Goal: Task Accomplishment & Management: Manage account settings

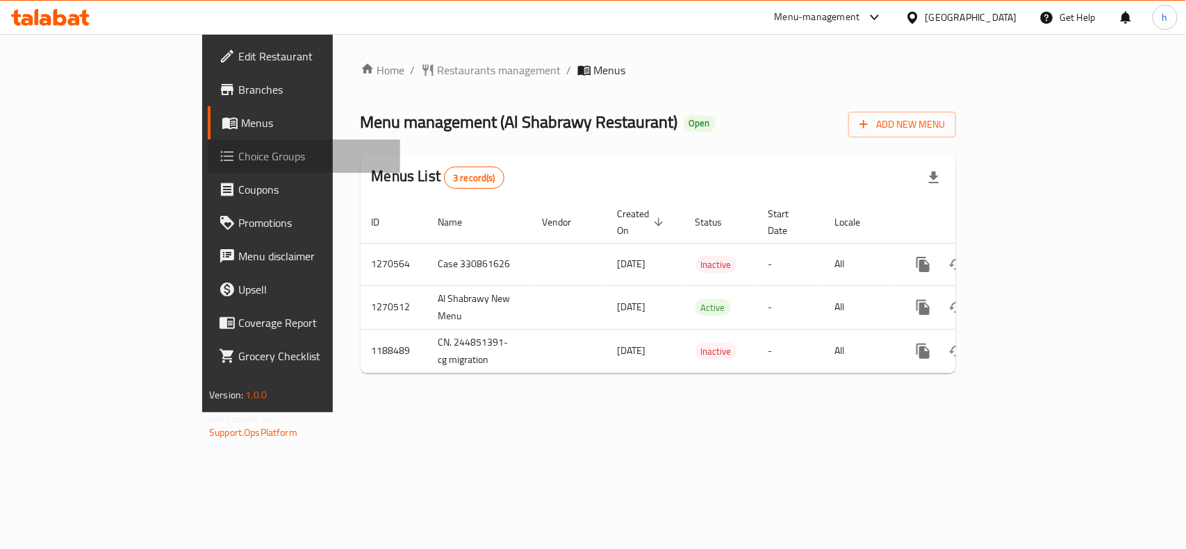
click at [238, 160] on span "Choice Groups" at bounding box center [313, 156] width 151 height 17
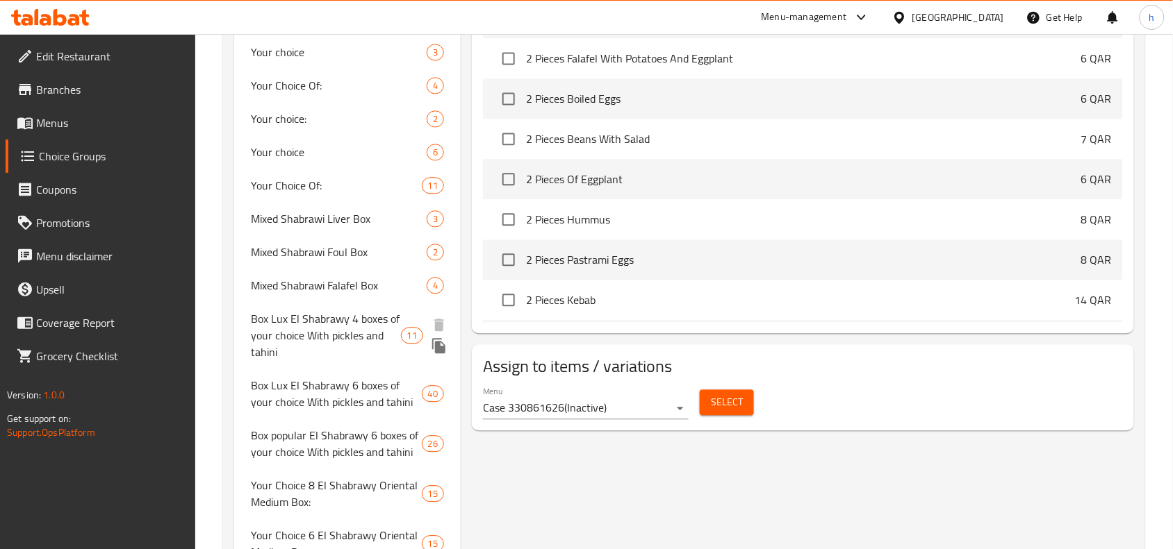
scroll to position [868, 0]
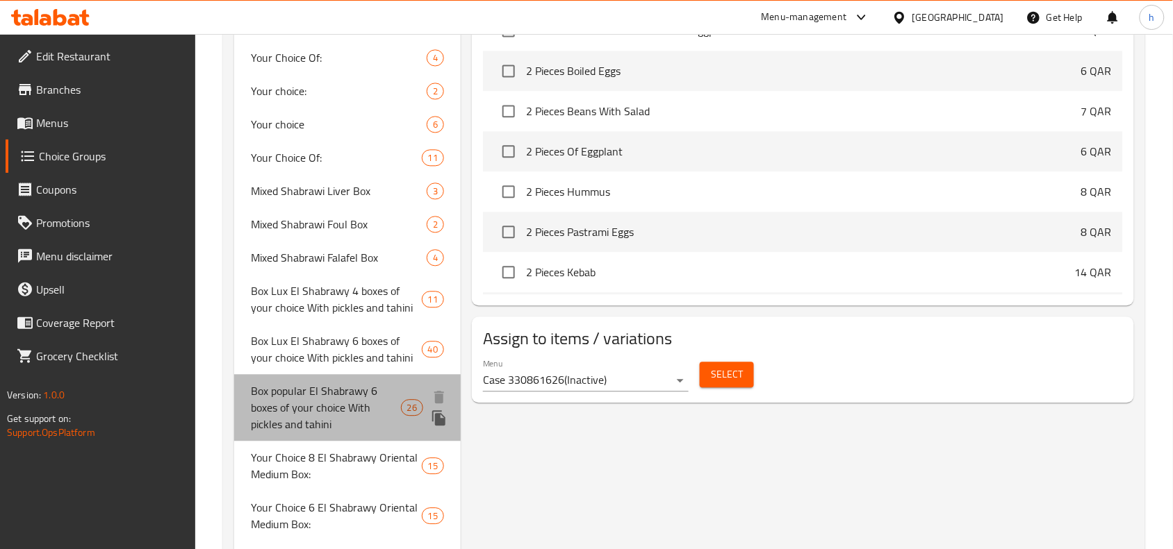
click at [342, 411] on span "Box popular El Shabrawy 6 boxes of your choice With pickles and tahini" at bounding box center [325, 408] width 149 height 50
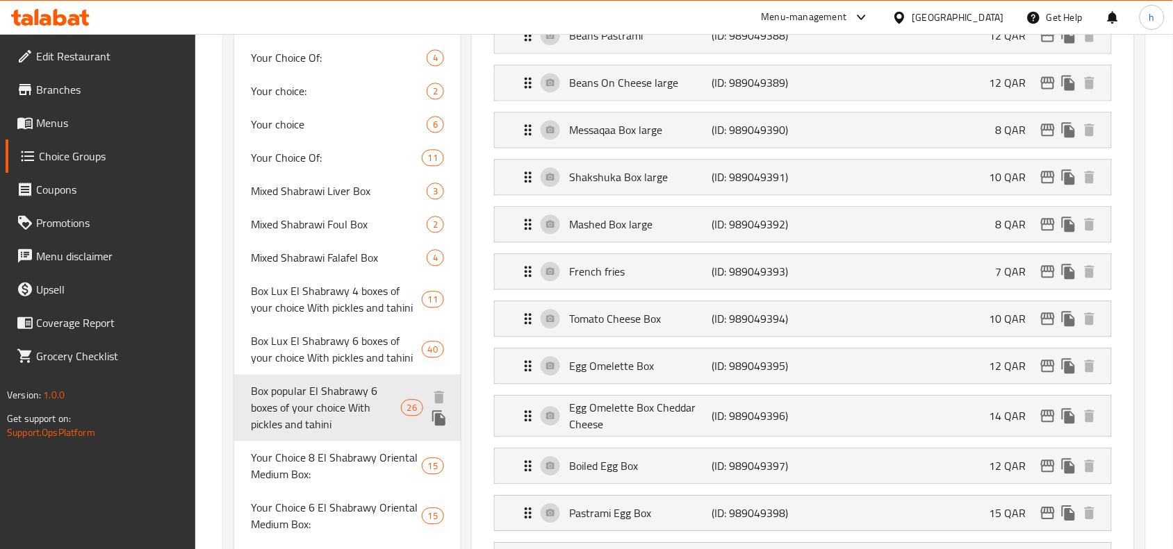
type input "Box popular El Shabrawy 6 boxes of your choice With pickles and tahini"
type input "6"
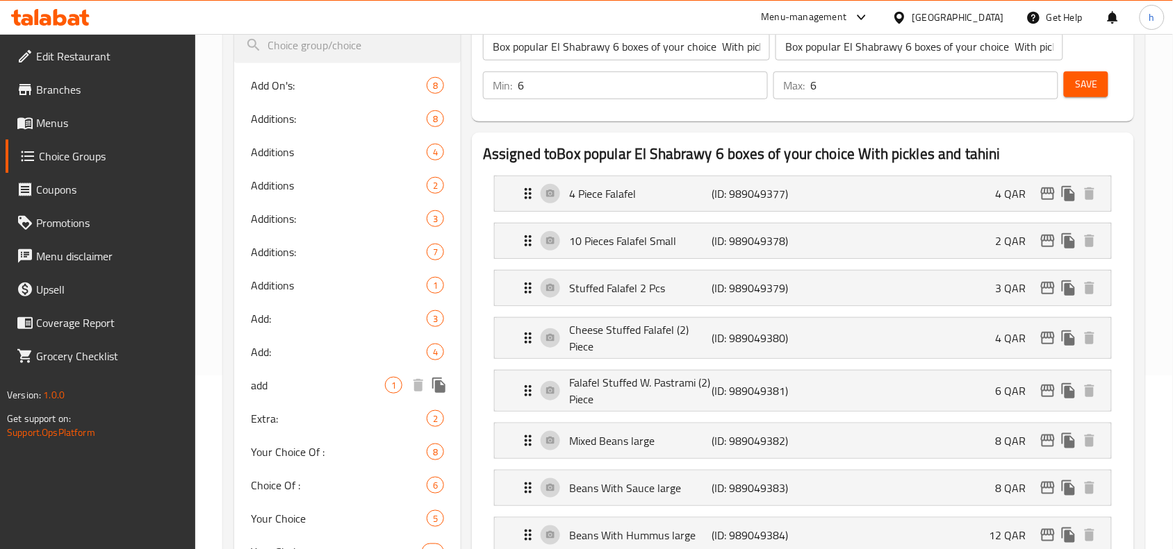
scroll to position [261, 0]
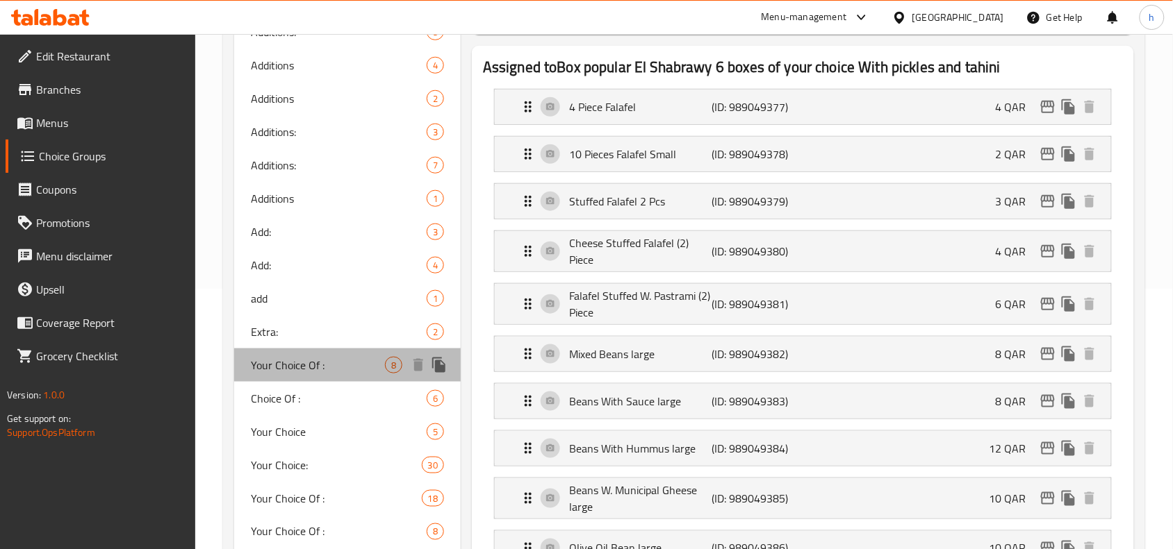
click at [286, 367] on span "Your Choice Of :" at bounding box center [318, 365] width 134 height 17
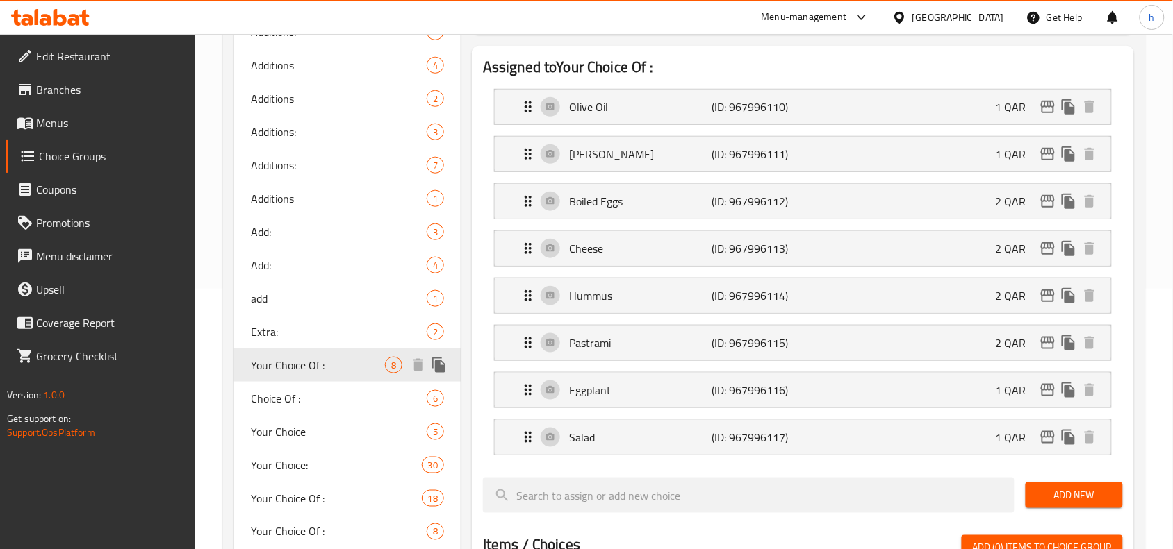
type input "Your Choice Of :"
type input "اختيارك من :"
type input "0"
type input "8"
click at [283, 397] on span "Choice Of :" at bounding box center [318, 398] width 134 height 17
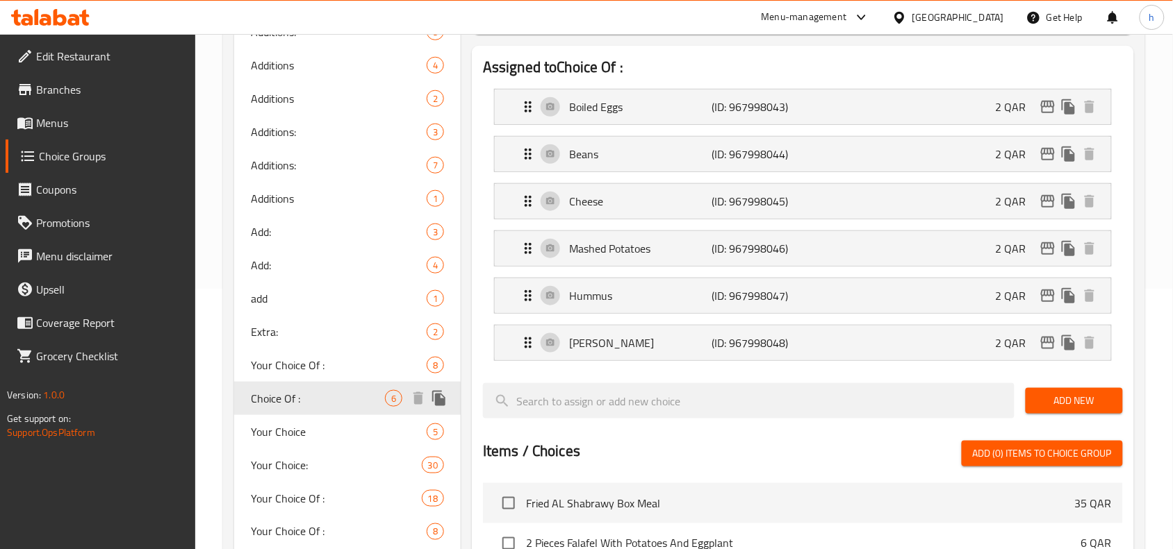
type input "Choice Of :"
type input "الاختيار من :"
type input "6"
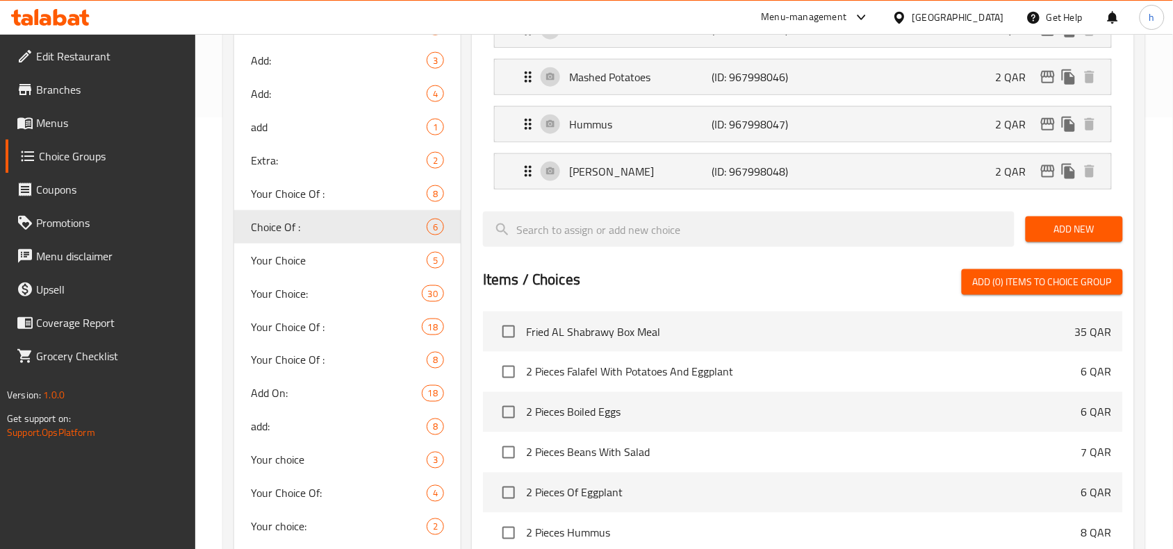
scroll to position [434, 0]
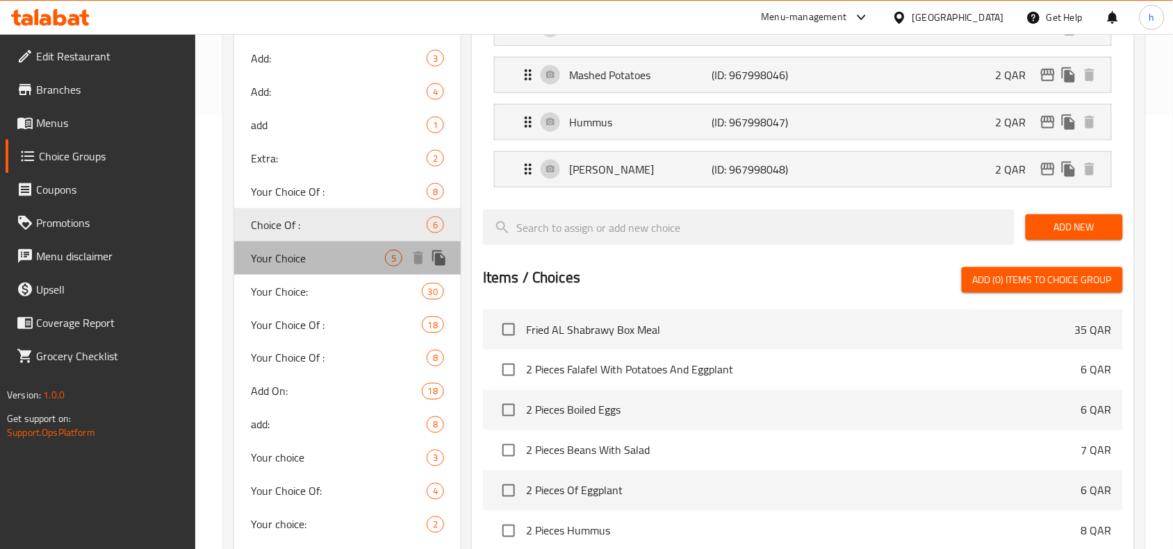
click at [261, 263] on span "Your Choice" at bounding box center [318, 258] width 134 height 17
type input "Your Choice"
type input "من اختيارك"
type input "1"
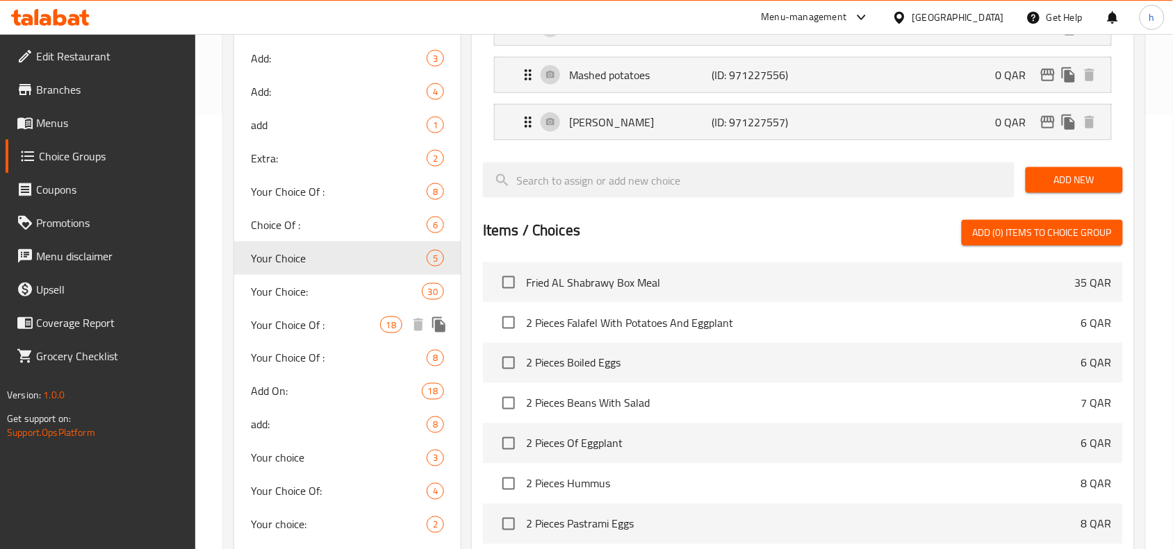
click at [276, 323] on span "Your Choice Of :" at bounding box center [315, 325] width 129 height 17
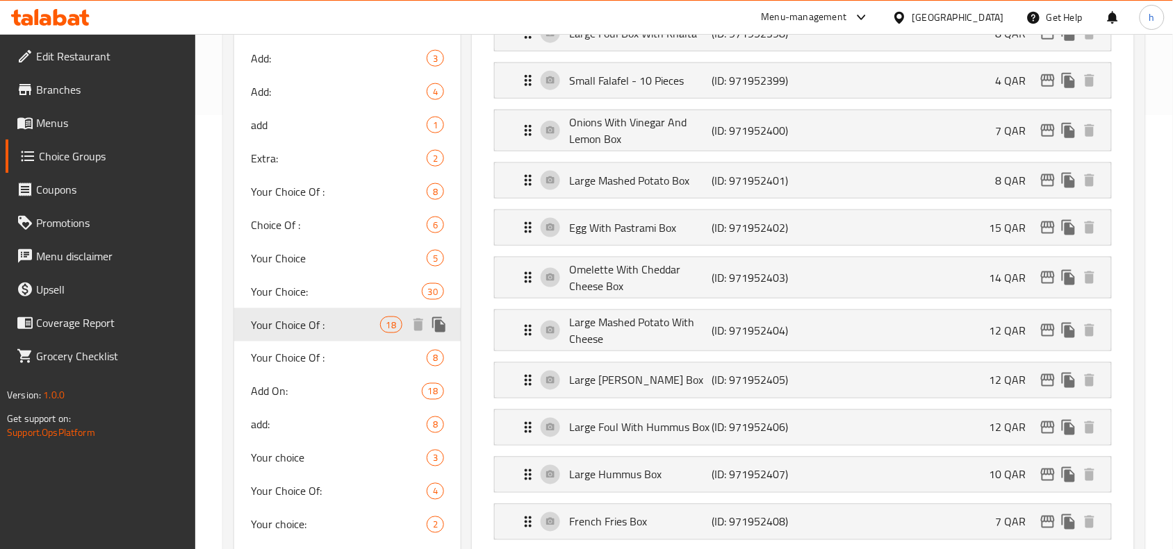
type input "Your Choice Of :"
type input "إختيارك من:"
type input "4"
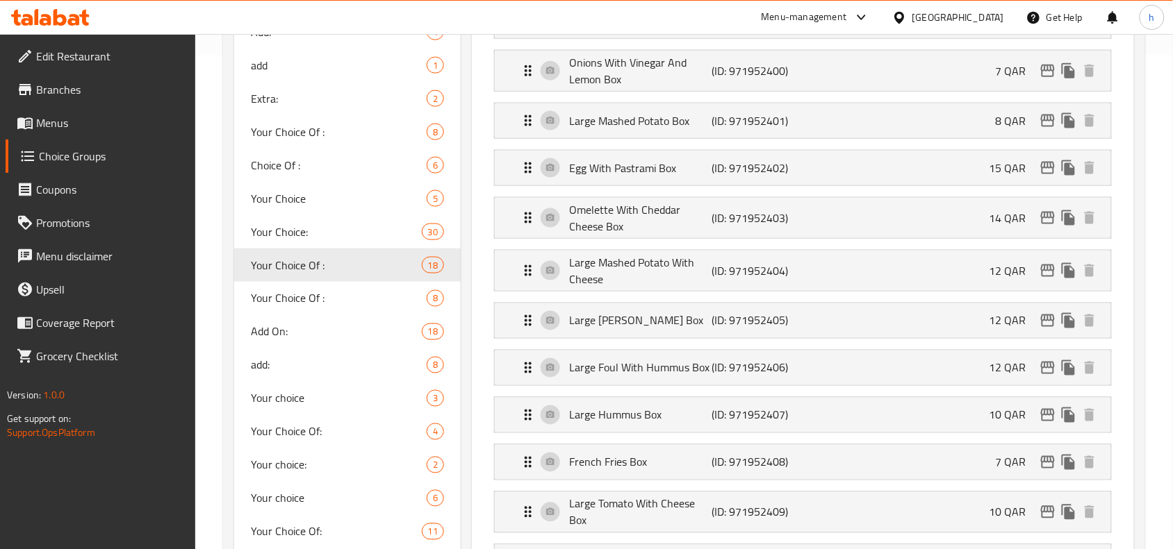
scroll to position [521, 0]
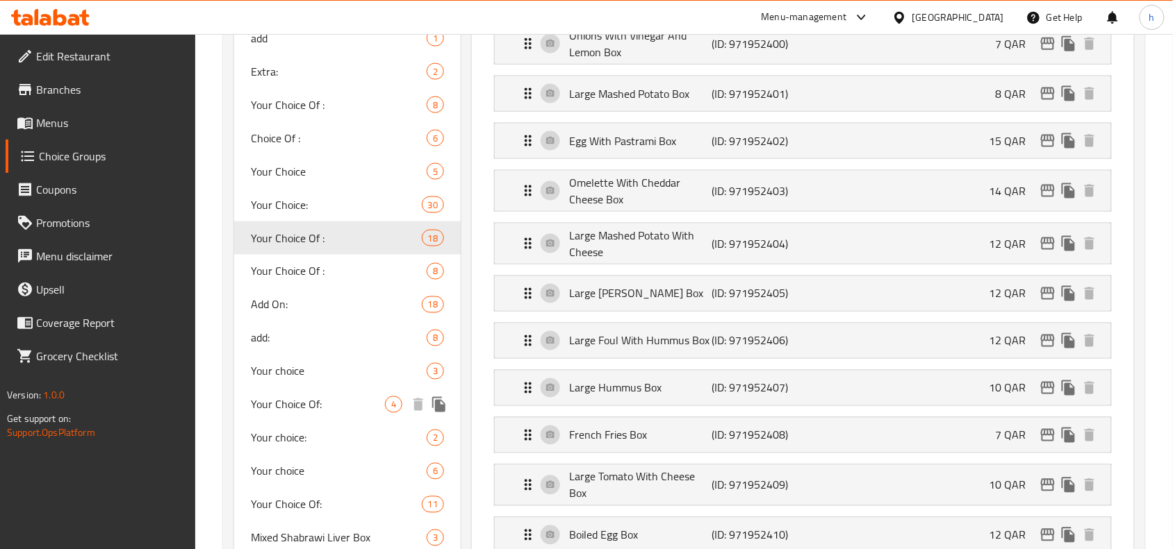
click at [297, 399] on span "Your Choice Of:" at bounding box center [318, 405] width 134 height 17
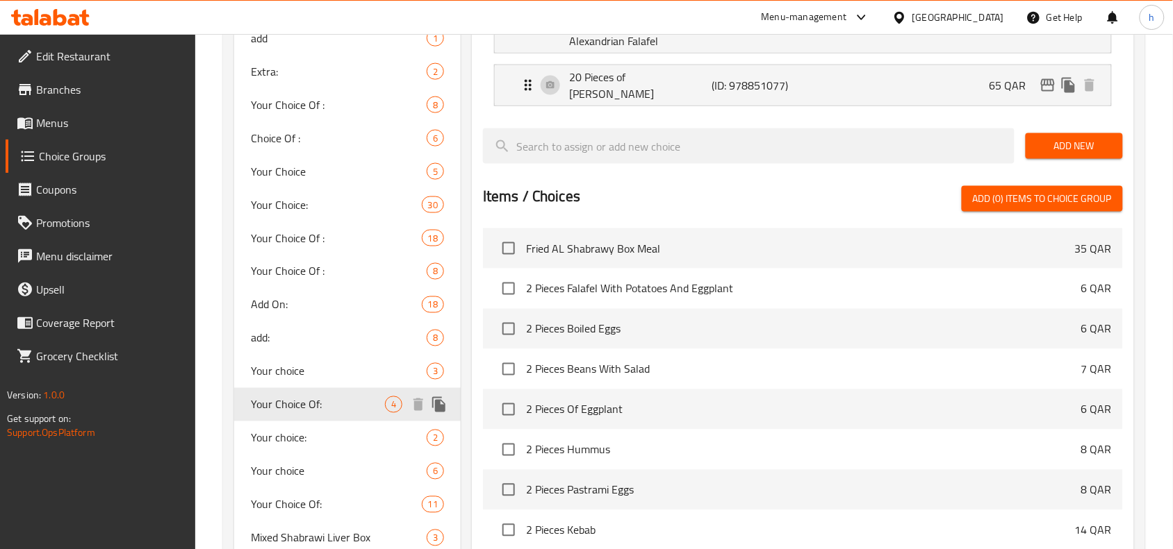
type input "Your Choice Of:"
type input "اختيارك من:"
type input "1"
click at [300, 276] on span "Your Choice Of :" at bounding box center [318, 271] width 134 height 17
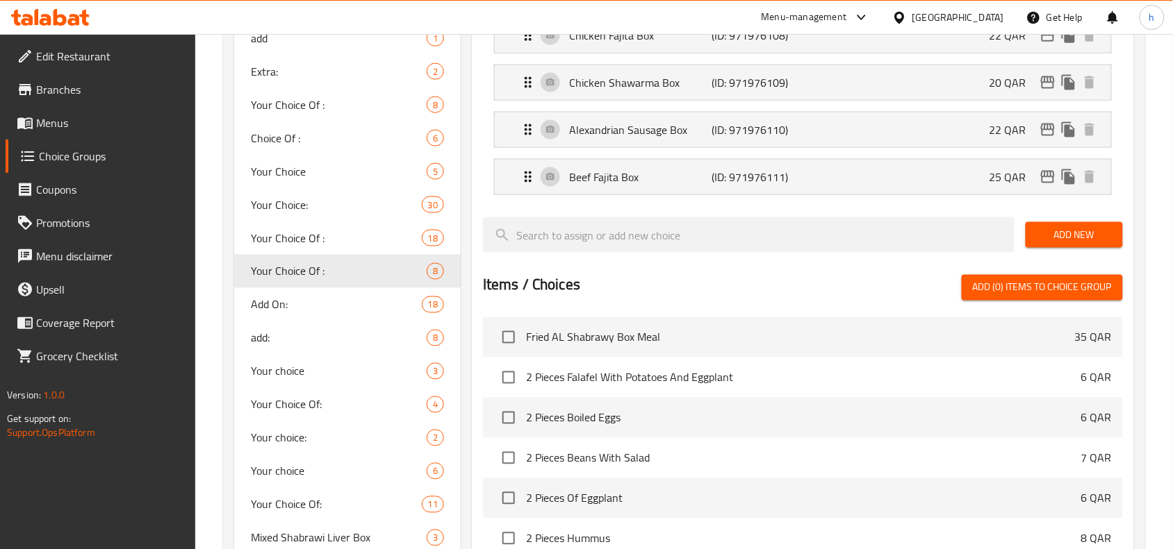
type input "Your Choice Of :"
type input "إختيارك من :"
type input "4"
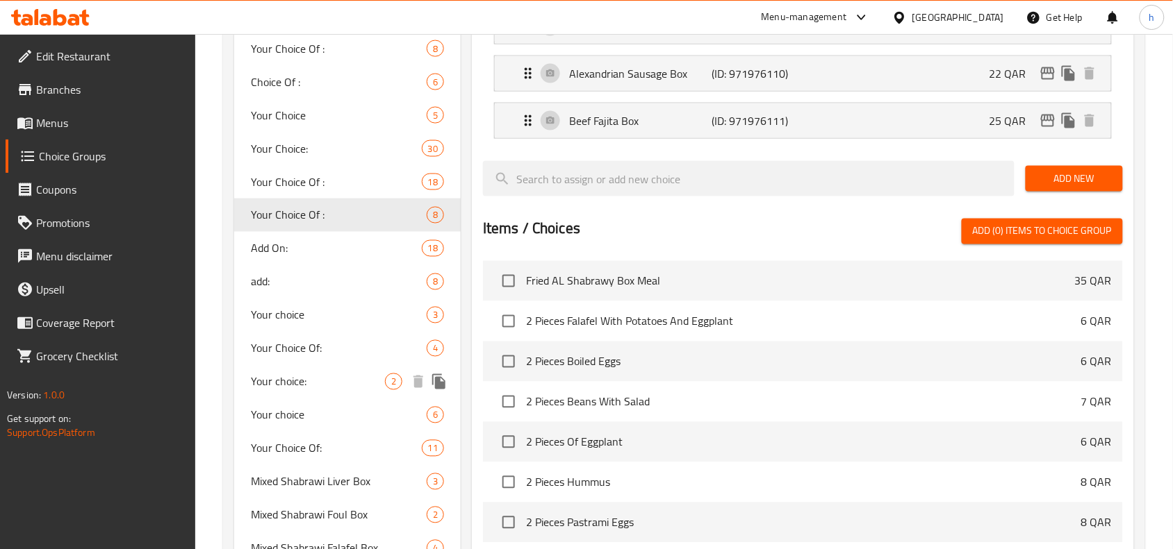
scroll to position [608, 0]
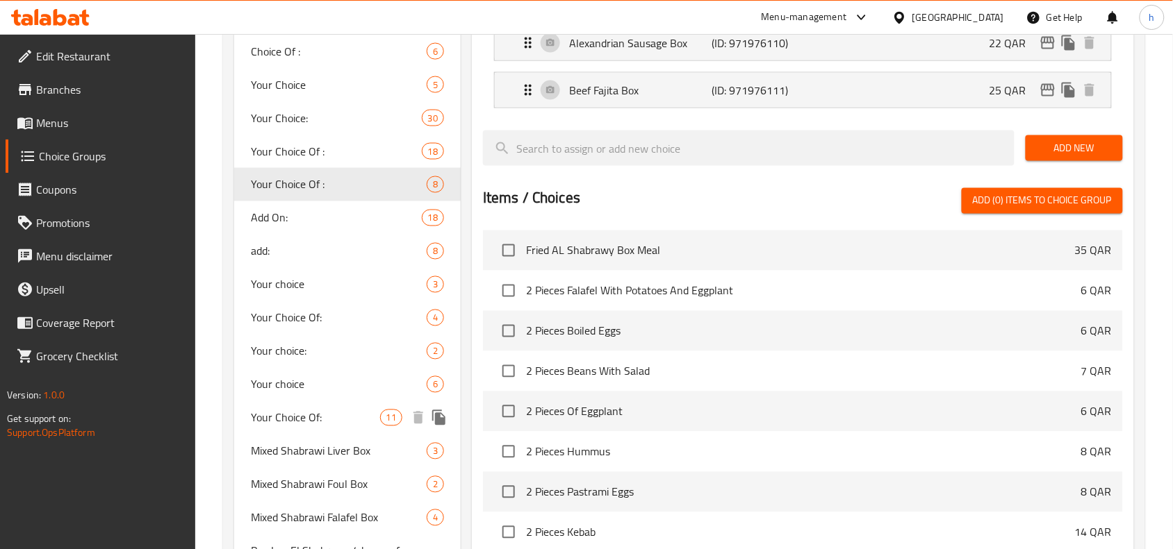
click at [279, 420] on span "Your Choice Of:" at bounding box center [315, 418] width 129 height 17
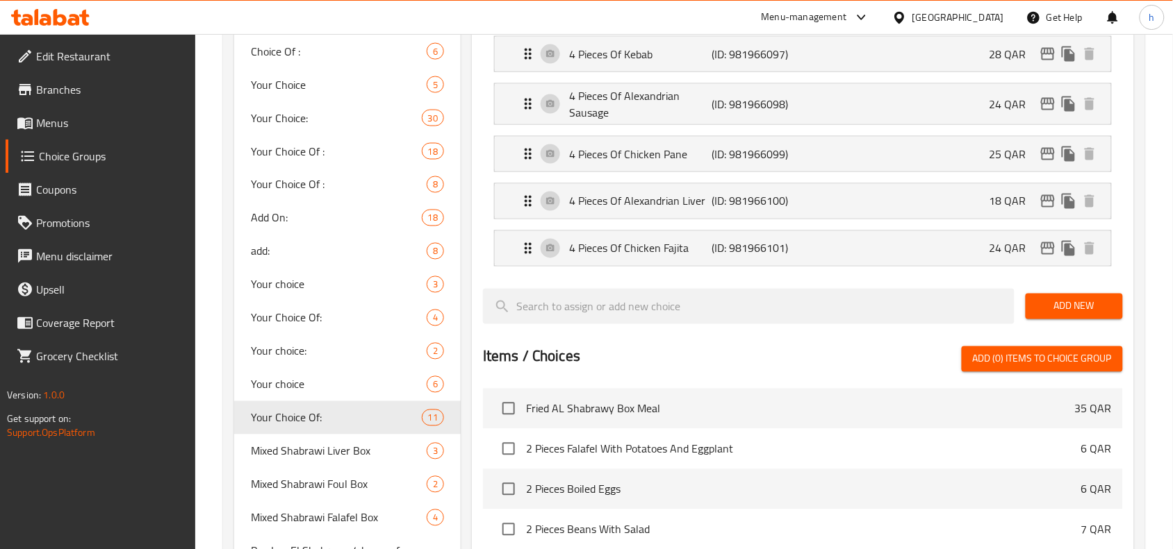
type input "Your Choice Of:"
type input "إختيارك من:"
type input "5"
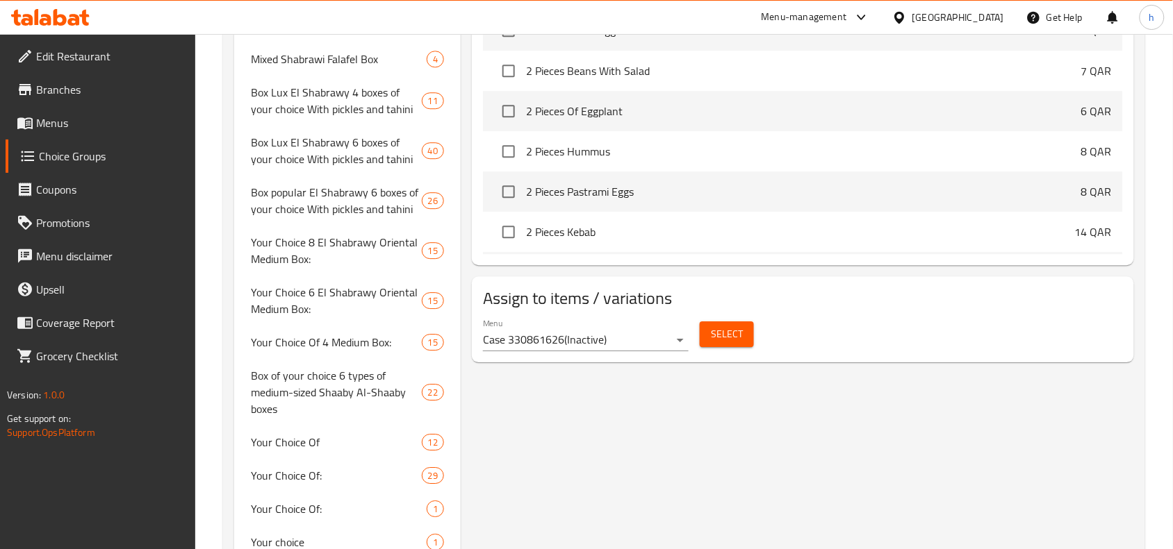
scroll to position [1129, 0]
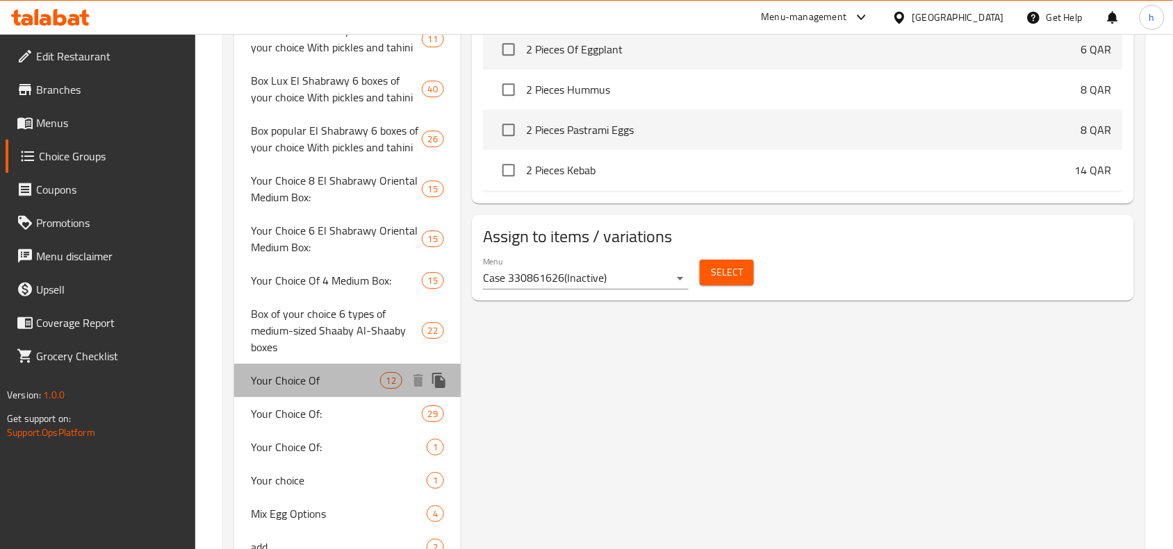
click at [290, 384] on span "Your Choice Of" at bounding box center [315, 380] width 129 height 17
type input "Your Choice Of"
type input "إختيارك من"
type input "4"
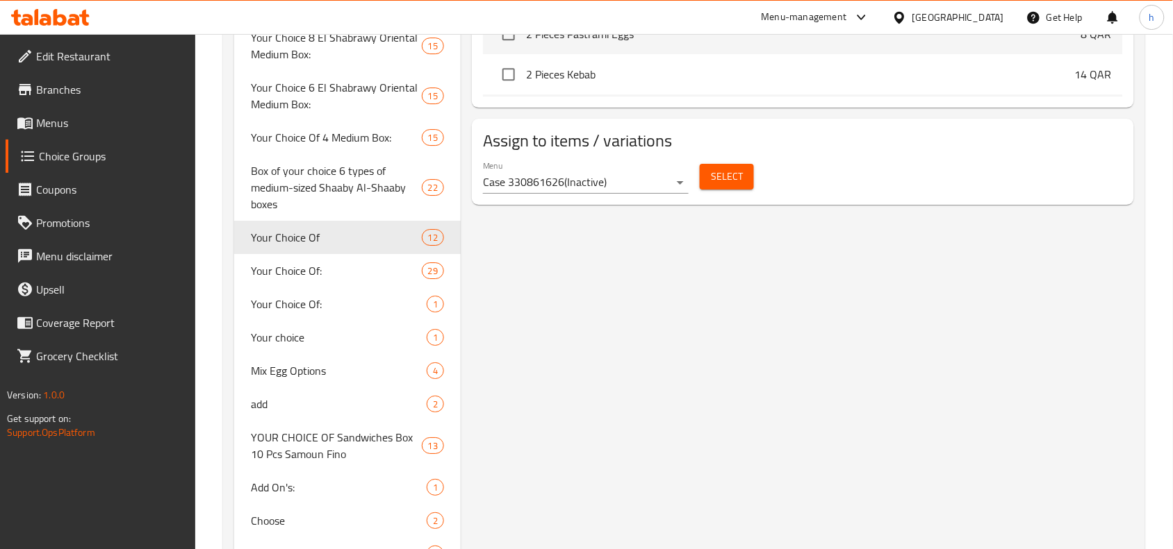
scroll to position [1303, 0]
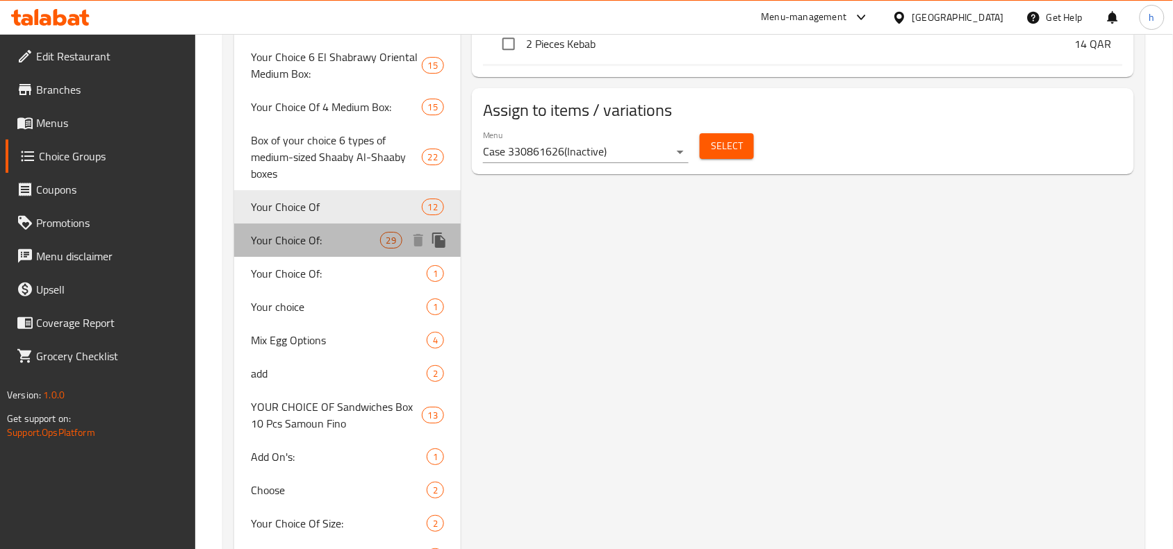
click at [301, 238] on span "Your Choice Of:" at bounding box center [315, 240] width 129 height 17
type input "Your Choice Of:"
type input "إختيارك من:"
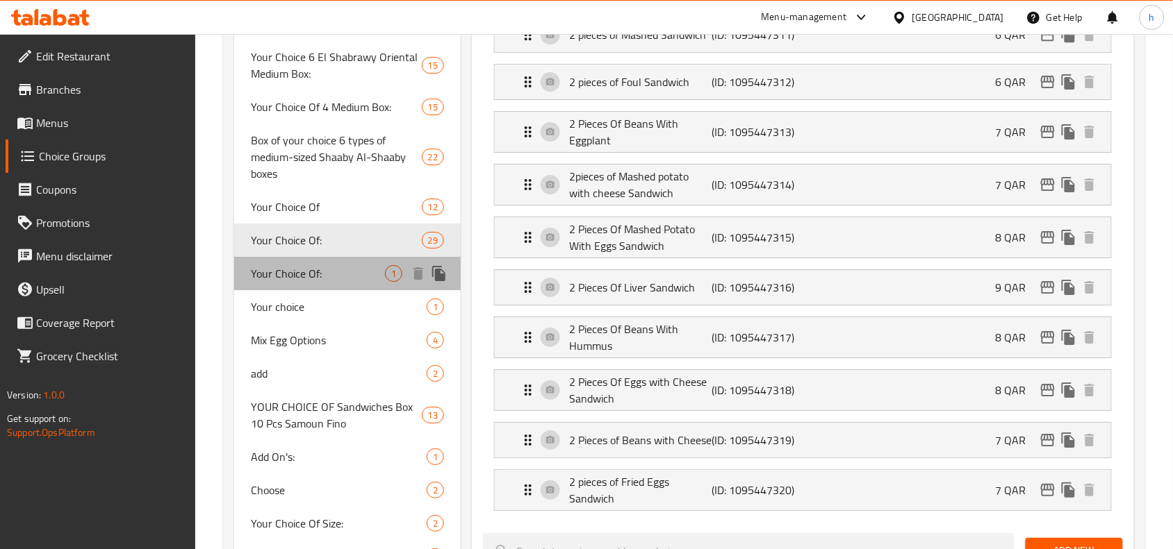
click at [292, 274] on span "Your Choice Of:" at bounding box center [318, 273] width 134 height 17
type input "1"
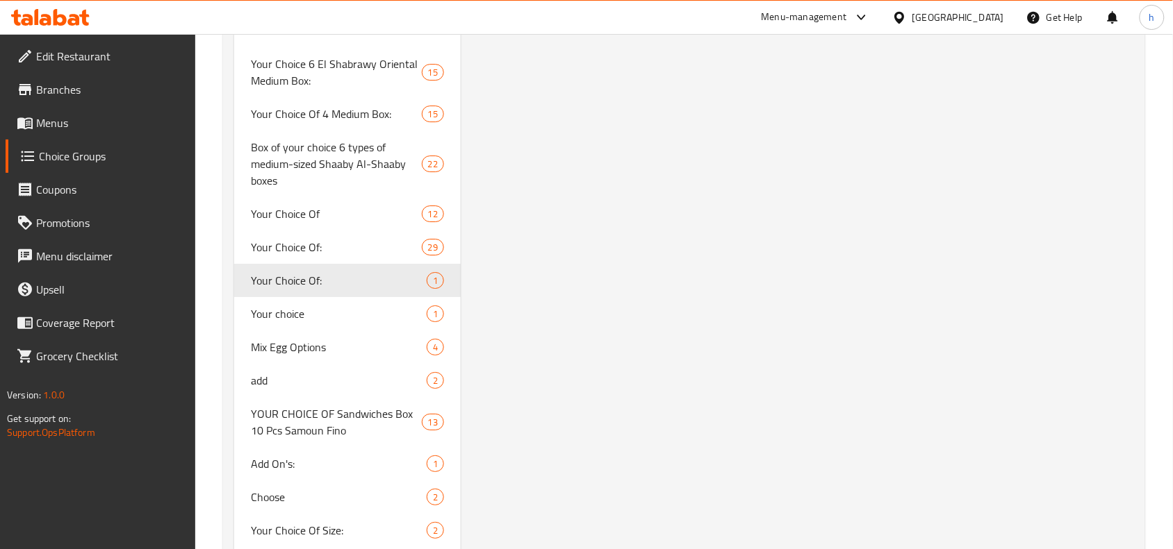
scroll to position [1389, 0]
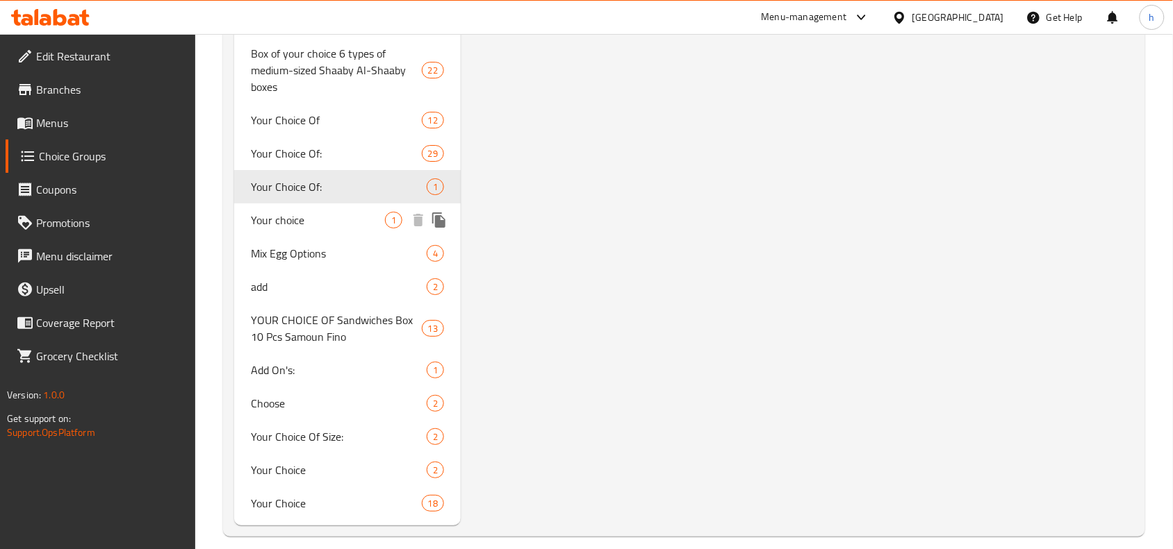
click at [296, 220] on span "Your choice" at bounding box center [318, 220] width 134 height 17
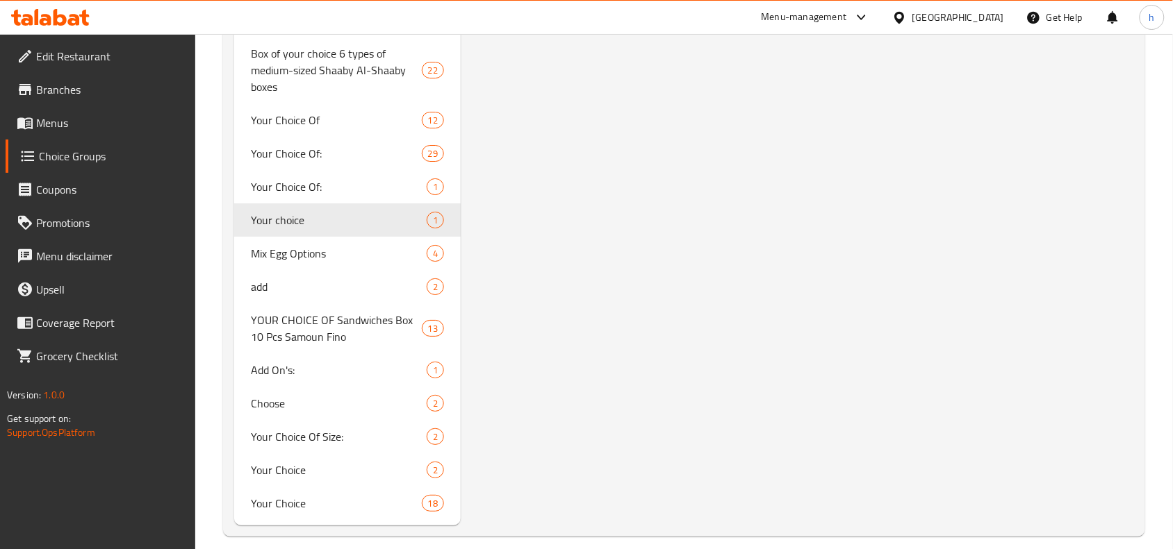
type input "Your choice"
type input "اختيارك"
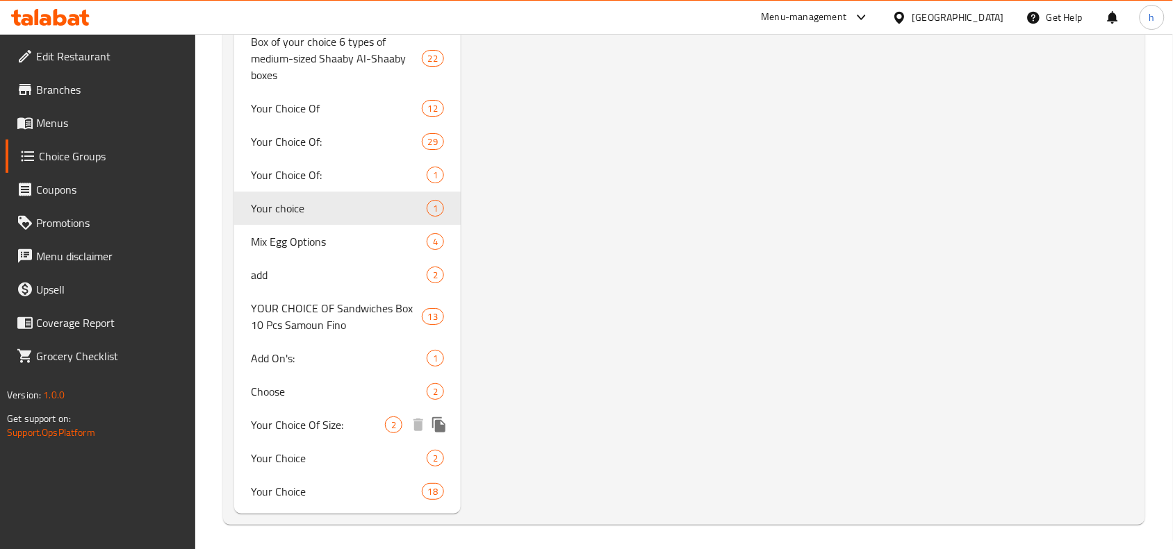
click at [303, 424] on span "Your Choice Of Size:" at bounding box center [318, 425] width 134 height 17
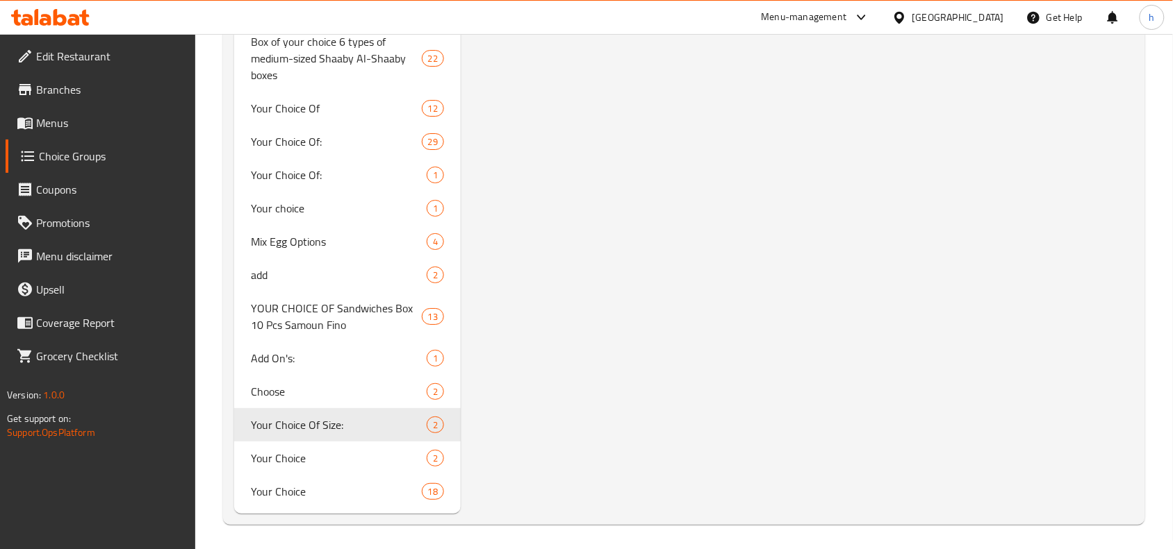
type input "Your Choice Of Size:"
type input "إختيارك من الحجم:"
type input "0"
click at [302, 450] on span "Your Choice" at bounding box center [318, 457] width 134 height 17
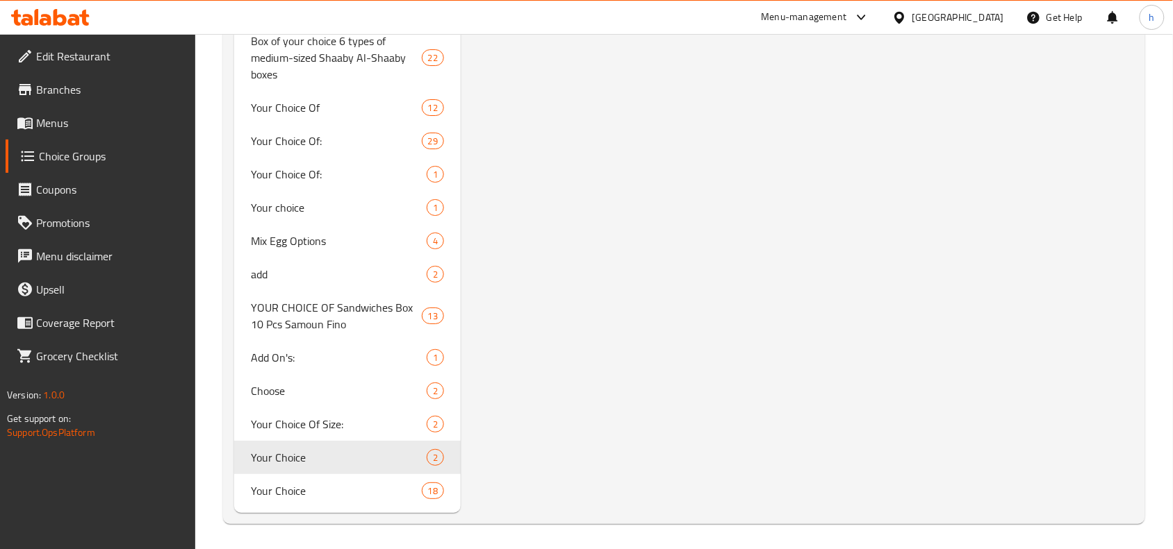
type input "Your Choice"
type input "اختيارك"
type input "1"
click at [323, 497] on div "Your Choice 18" at bounding box center [347, 490] width 226 height 33
type input "Your Choice"
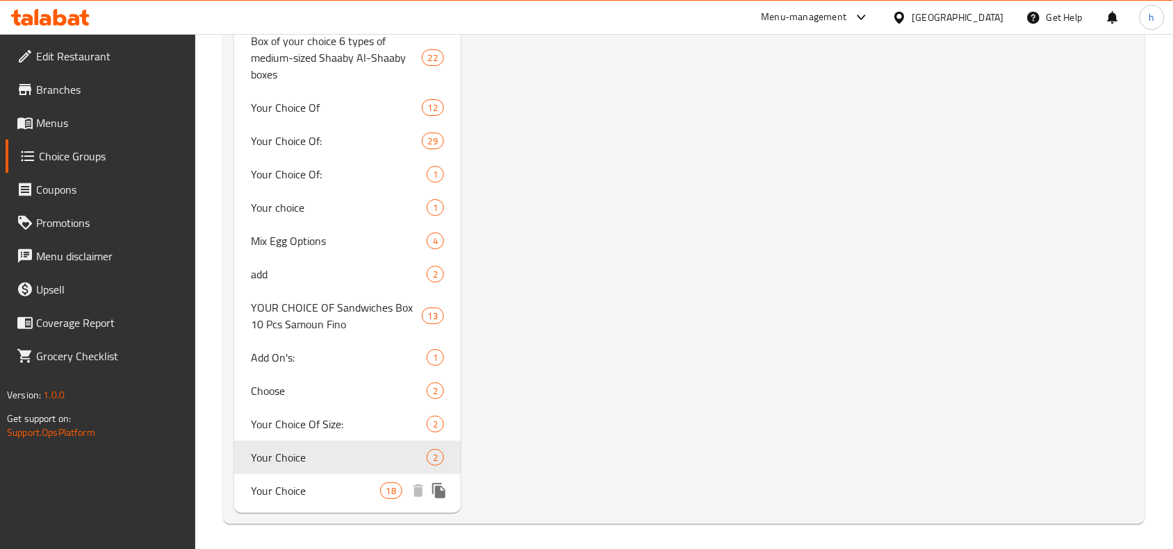
type input "اختيارات"
type input "5"
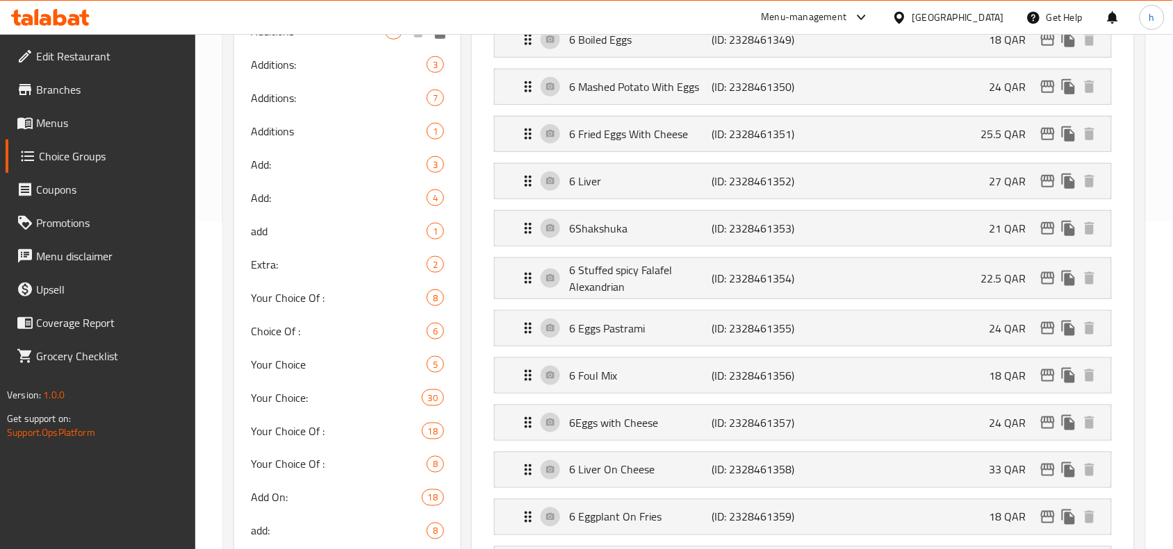
scroll to position [347, 0]
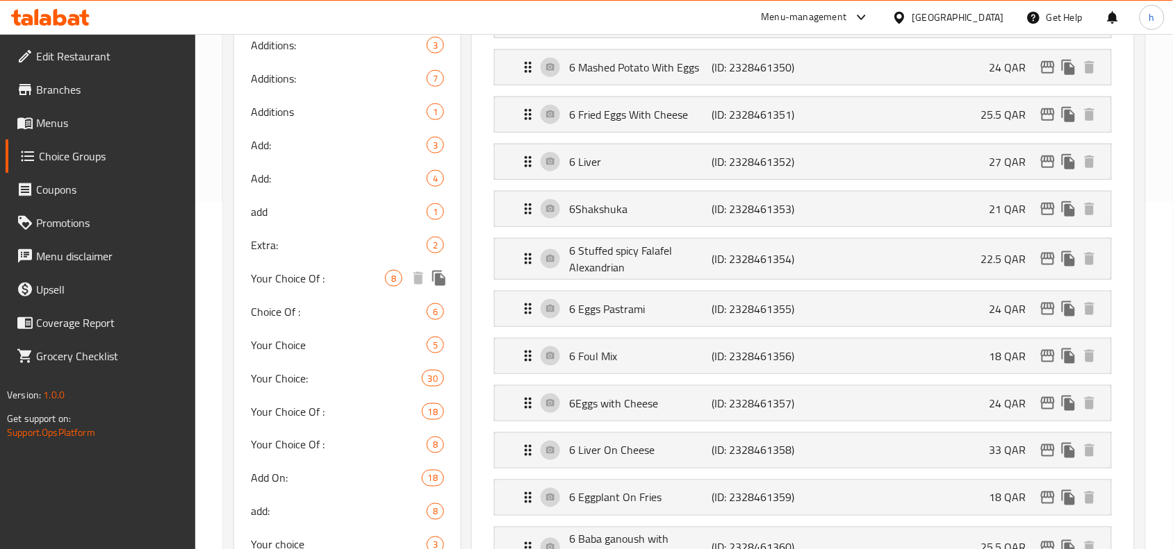
click at [283, 279] on span "Your Choice Of :" at bounding box center [318, 278] width 134 height 17
type input "Your Choice Of :"
type input "اختيارك من :"
type input "0"
type input "8"
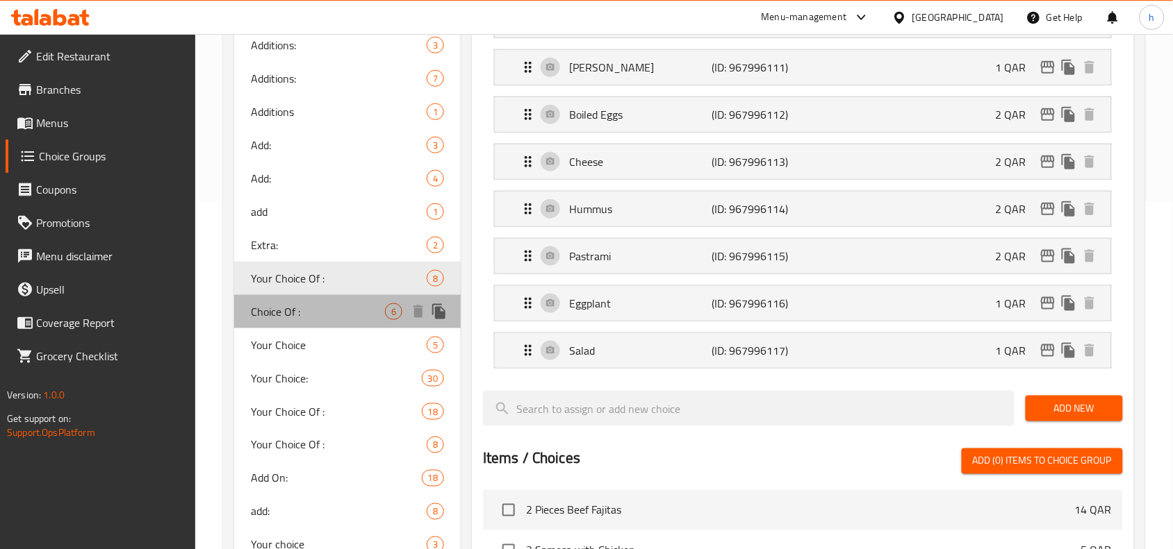
click at [270, 313] on span "Choice Of :" at bounding box center [318, 312] width 134 height 17
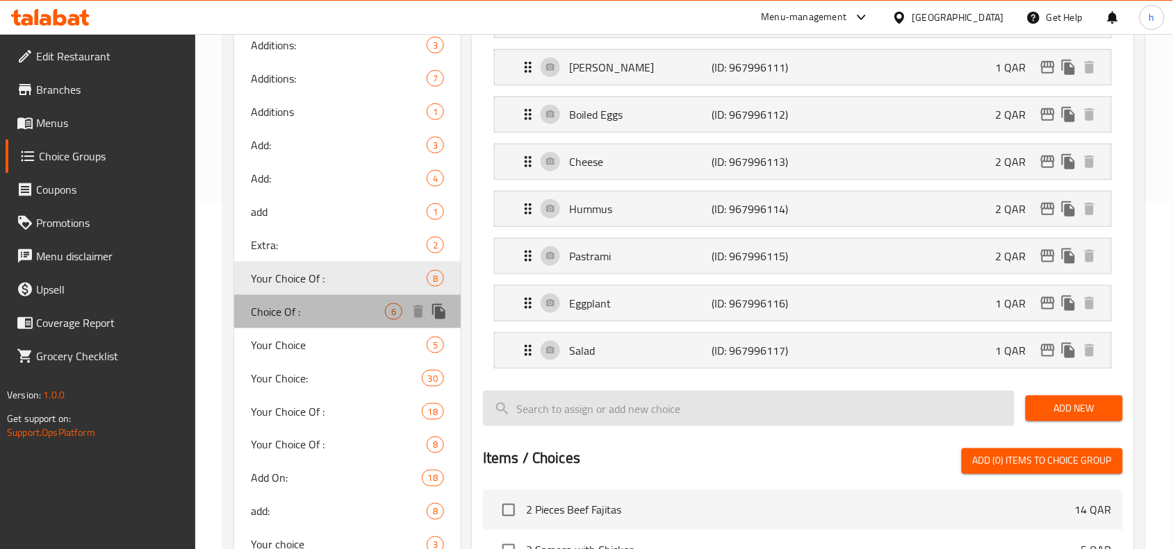
type input "Choice Of :"
type input "الاختيار من :"
type input "6"
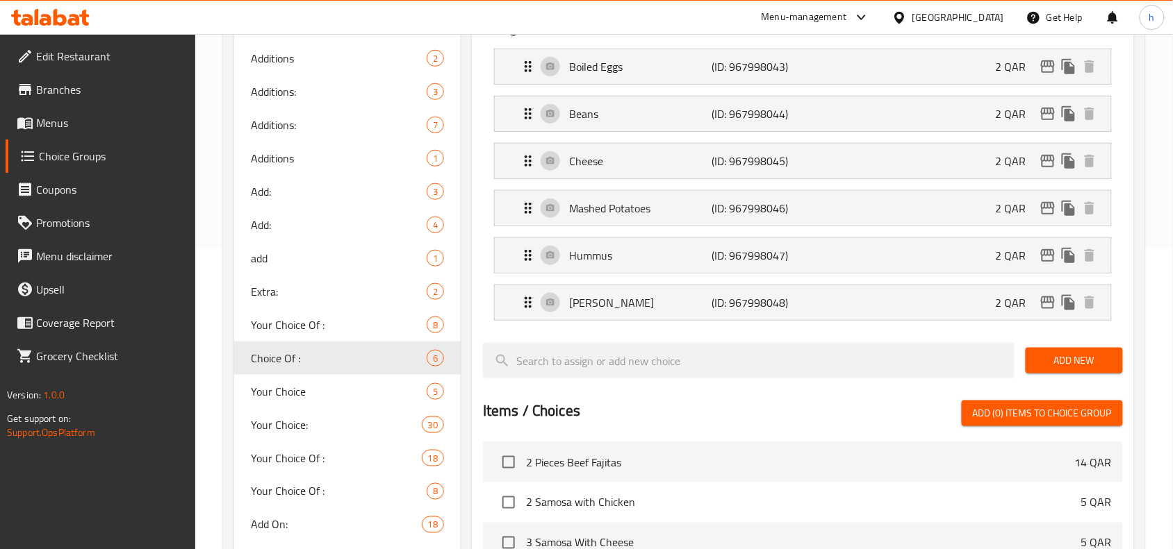
scroll to position [261, 0]
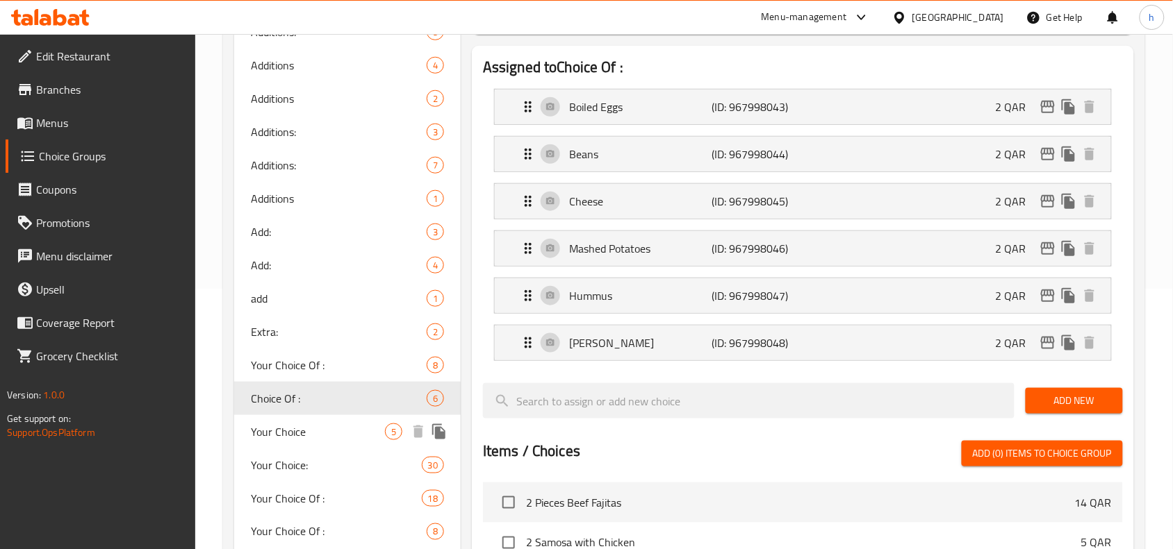
click at [275, 436] on span "Your Choice" at bounding box center [318, 432] width 134 height 17
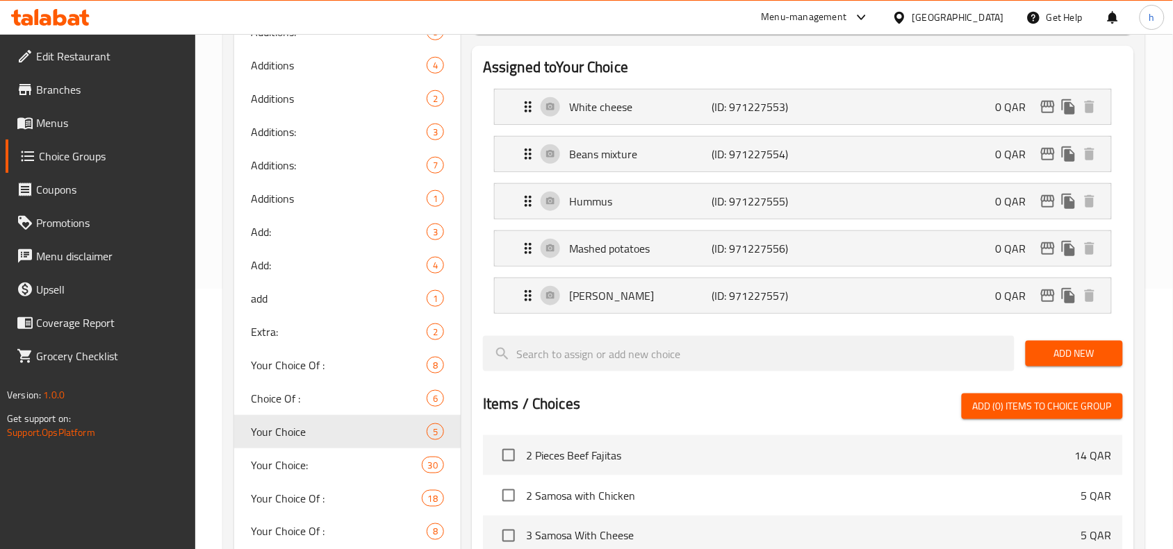
type input "Your Choice"
type input "من اختيارك"
type input "1"
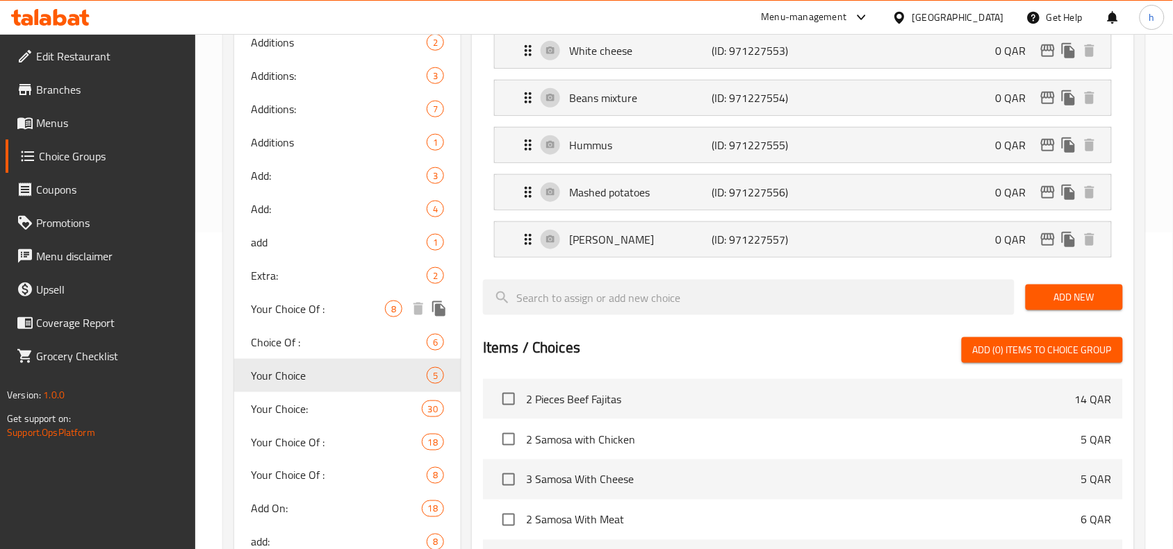
scroll to position [347, 0]
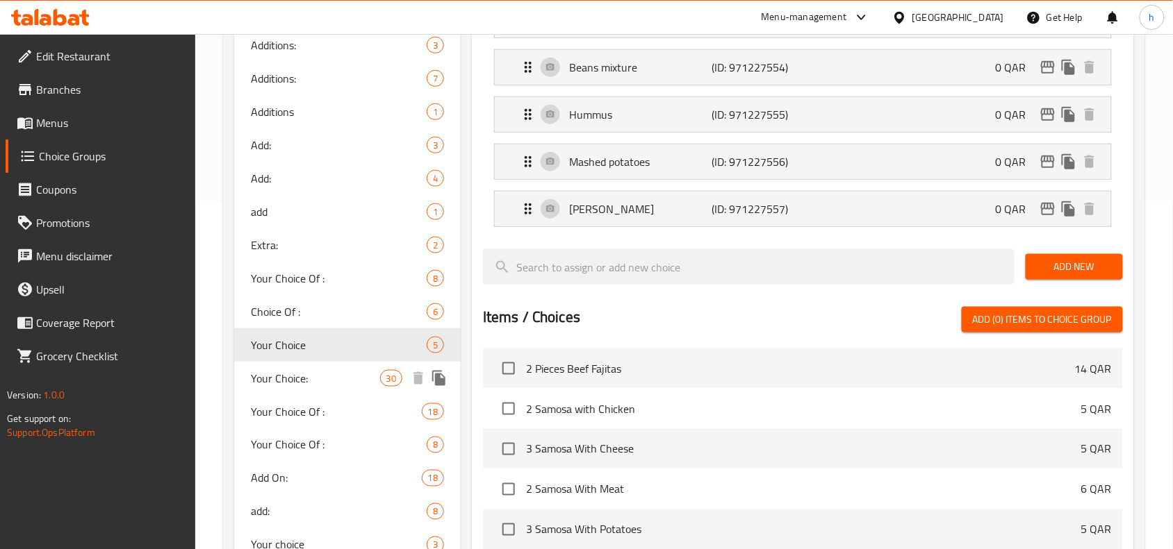
click at [275, 381] on span "Your Choice:" at bounding box center [315, 378] width 129 height 17
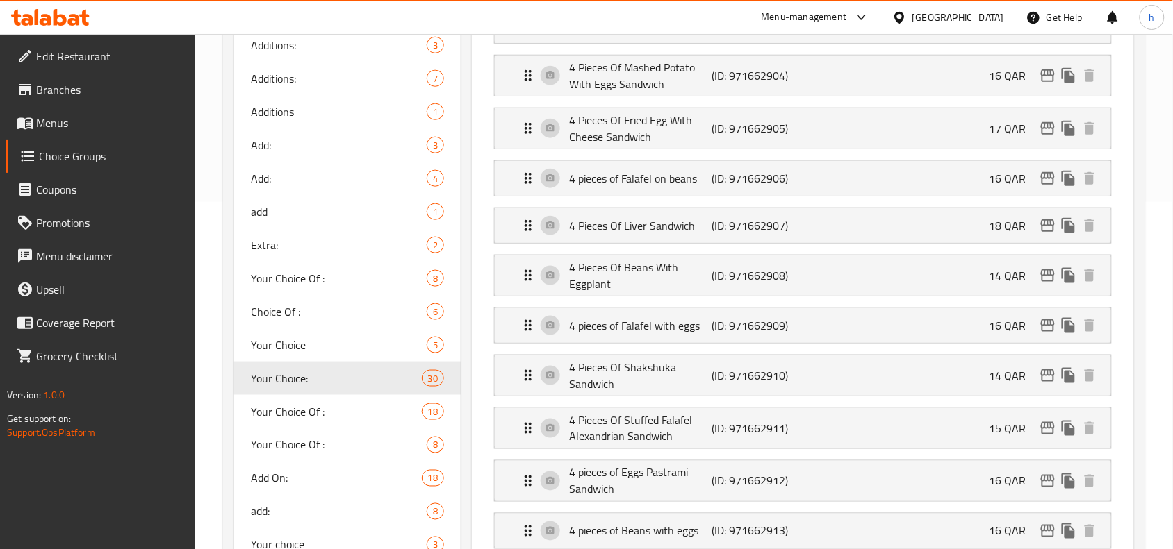
type input "Your Choice:"
type input "اختيارك:"
type input "5"
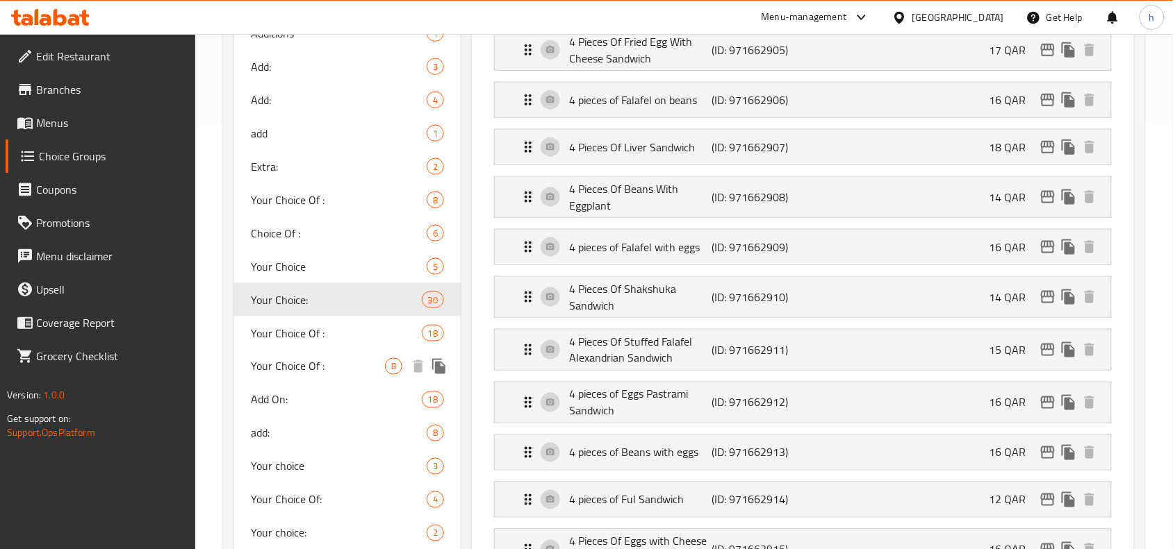
scroll to position [434, 0]
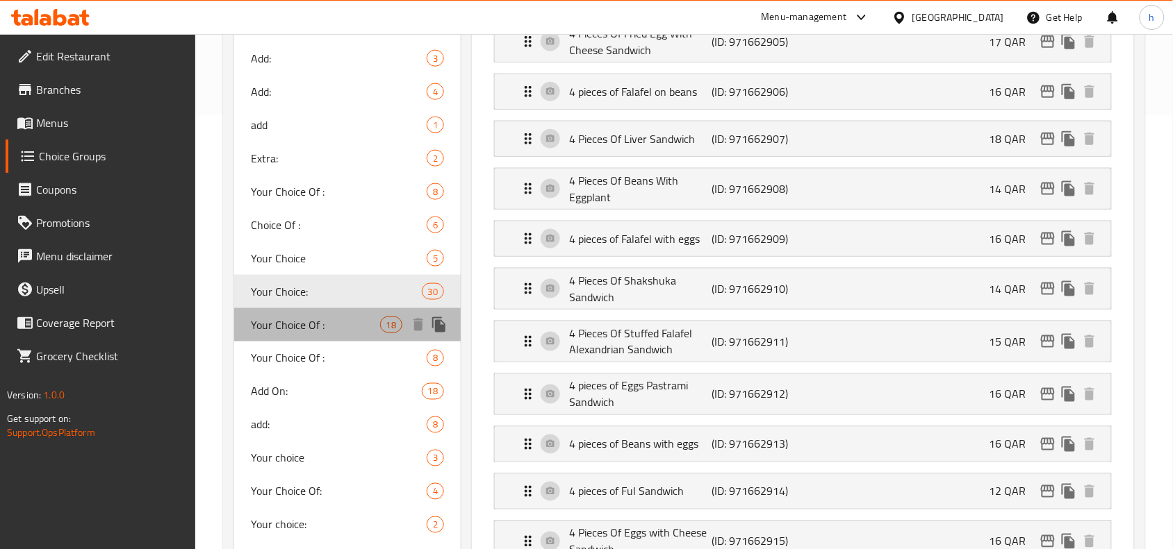
click at [289, 331] on span "Your Choice Of :" at bounding box center [315, 325] width 129 height 17
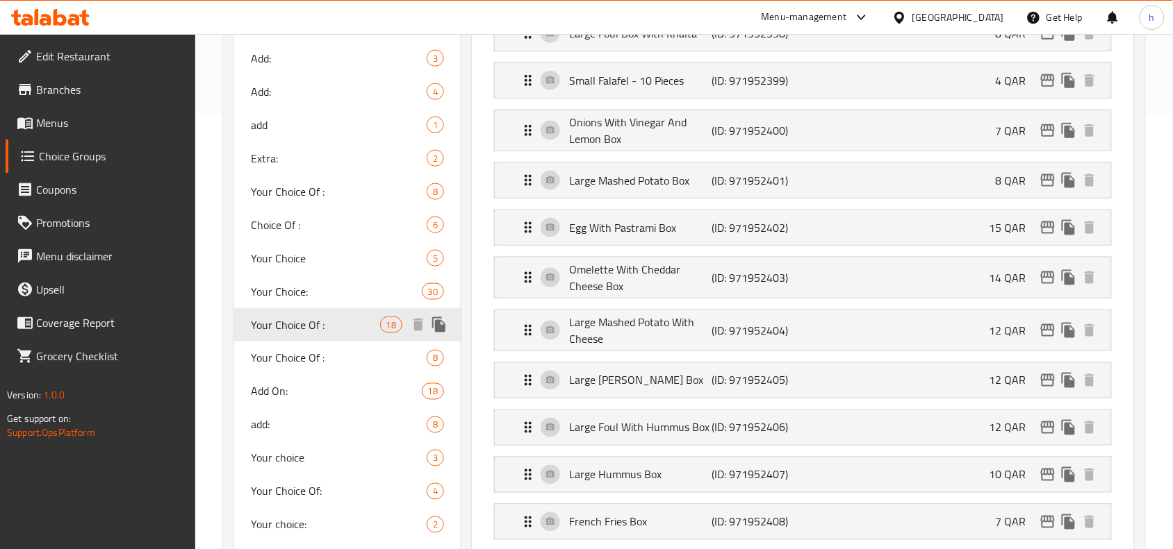
type input "Your Choice Of :"
type input "إختيارك من:"
type input "4"
drag, startPoint x: 292, startPoint y: 365, endPoint x: 716, endPoint y: 334, distance: 424.9
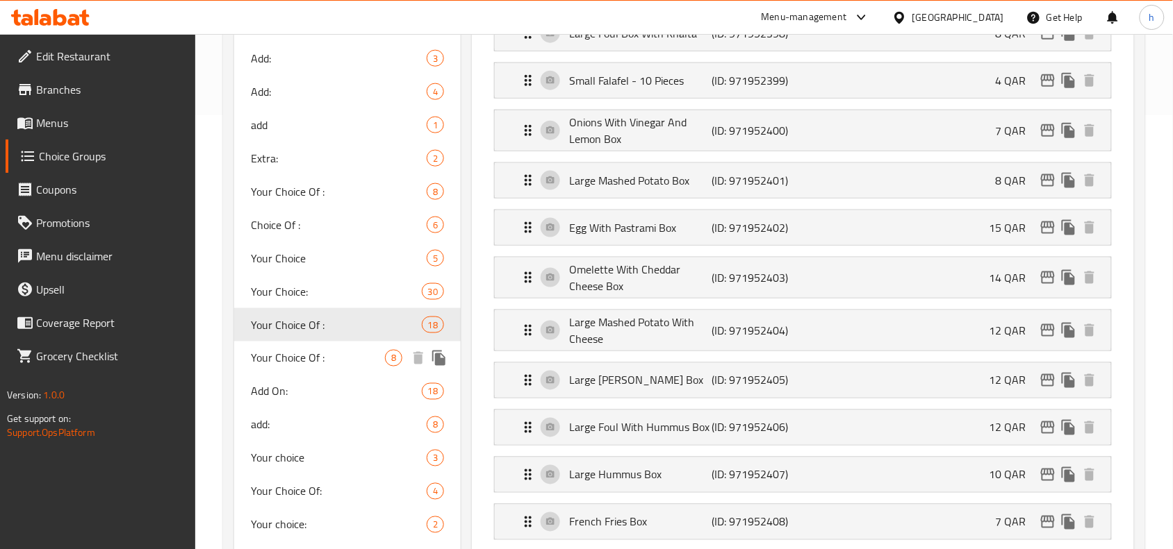
click at [292, 365] on span "Your Choice Of :" at bounding box center [318, 358] width 134 height 17
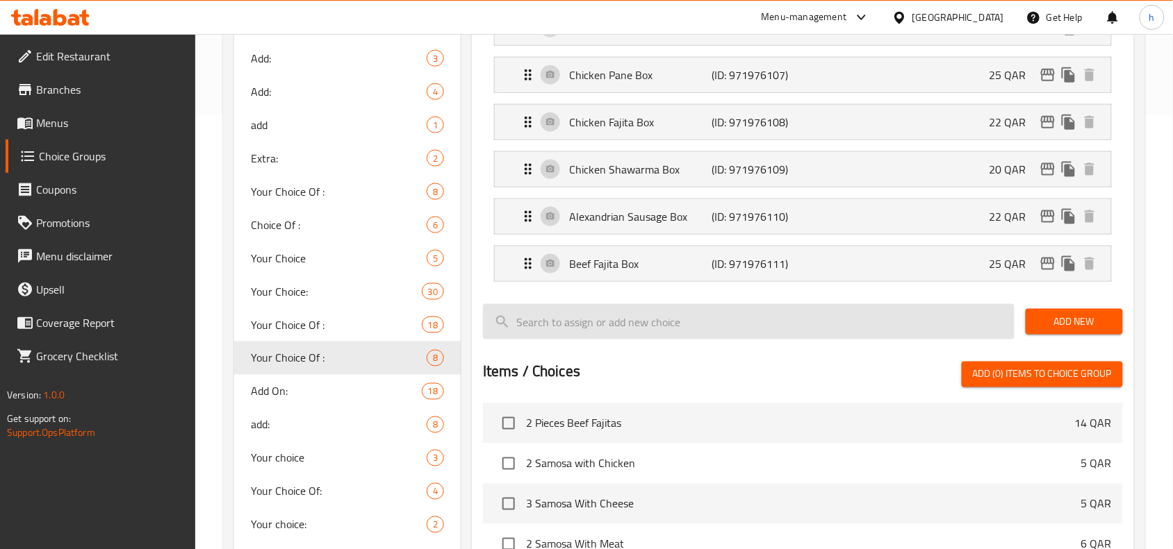
type input "Your Choice Of :"
type input "إختيارك من :"
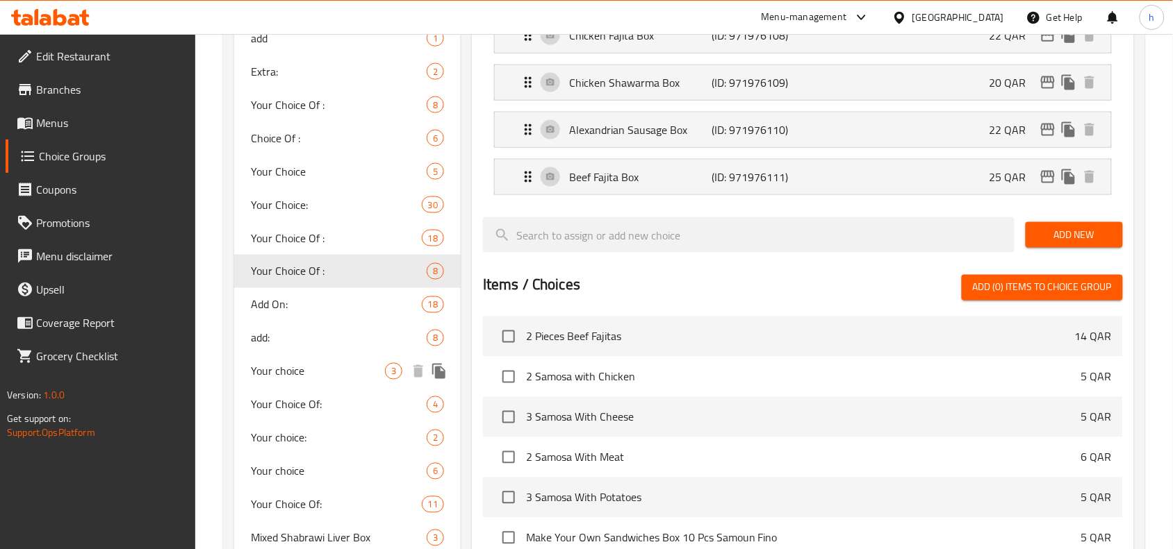
scroll to position [608, 0]
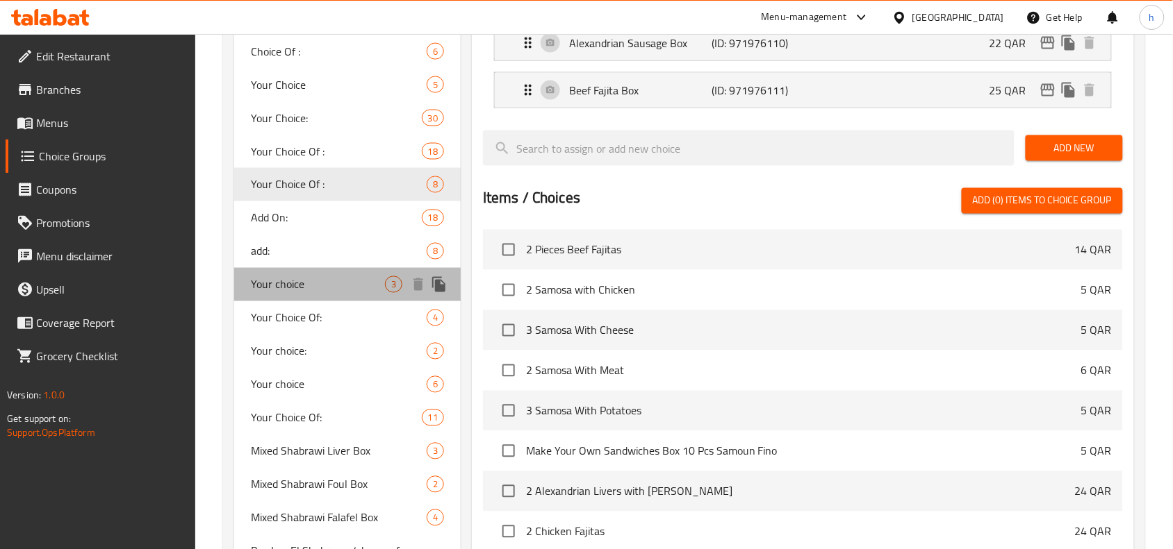
click at [278, 279] on span "Your choice" at bounding box center [318, 284] width 134 height 17
type input "Your choice"
type input "اختيارك"
type input "1"
type input "3"
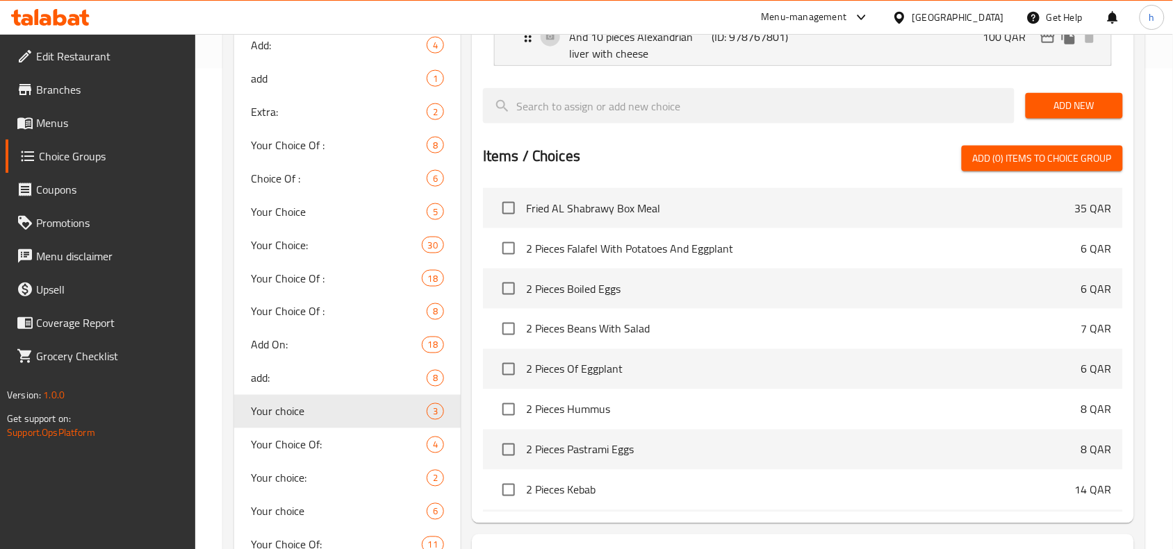
scroll to position [521, 0]
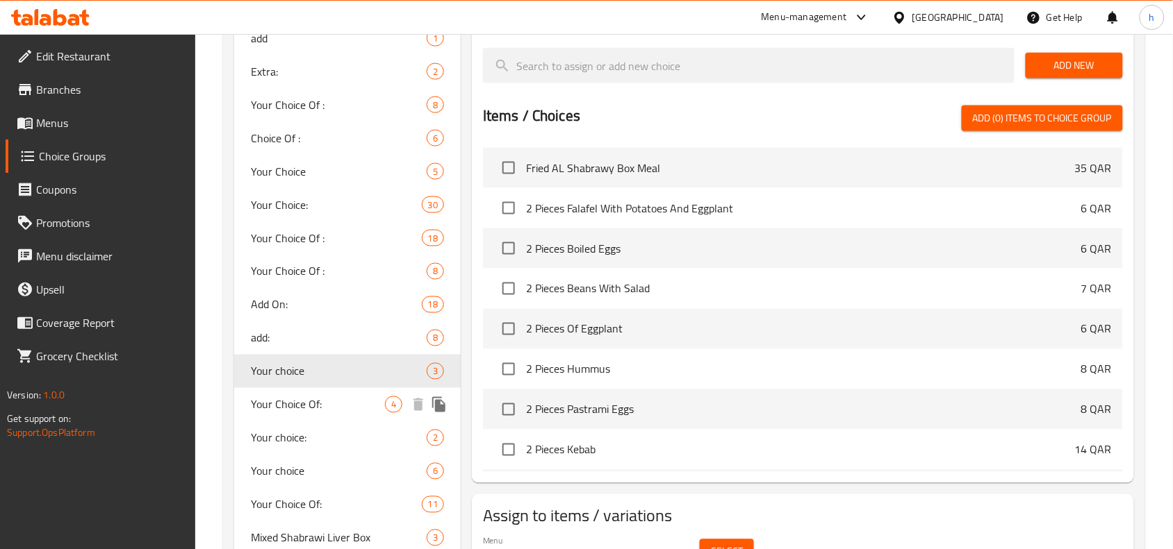
click at [297, 412] on span "Your Choice Of:" at bounding box center [318, 405] width 134 height 17
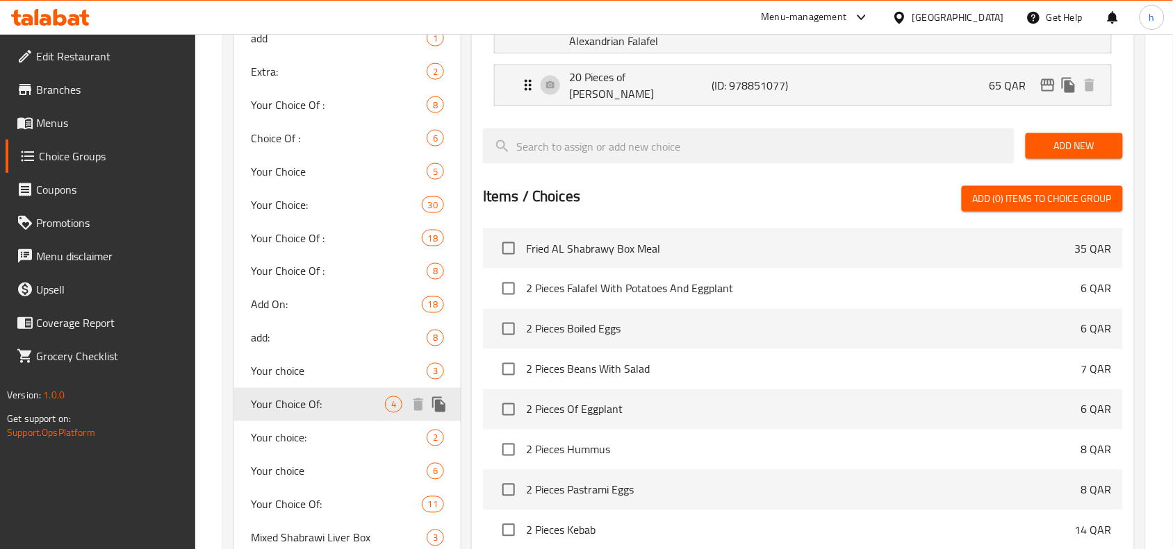
type input "Your Choice Of:"
type input "اختيارك من:"
type input "4"
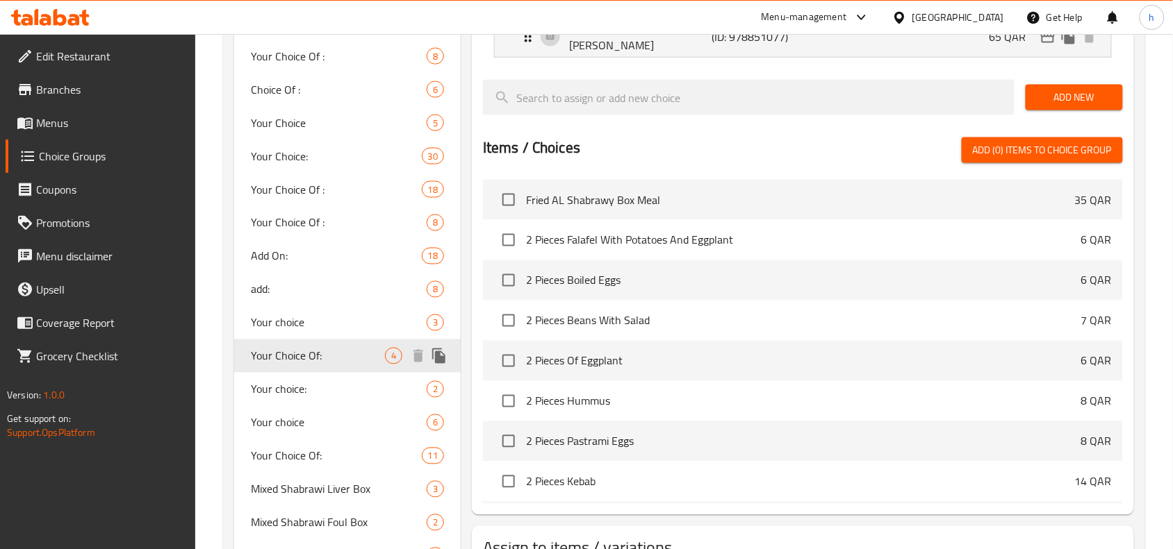
scroll to position [608, 0]
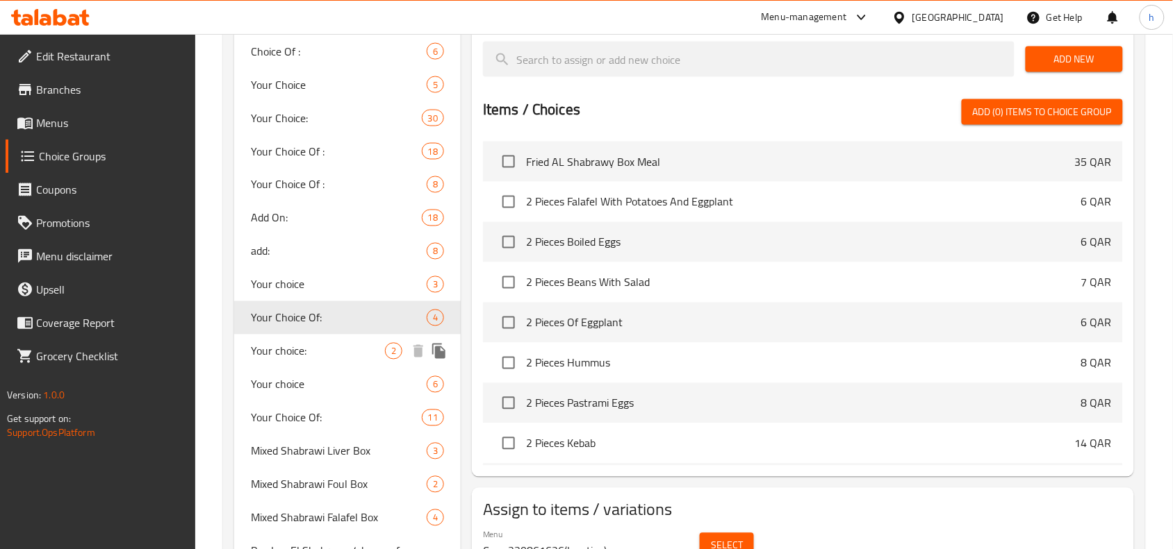
click at [272, 356] on span "Your choice:" at bounding box center [318, 351] width 134 height 17
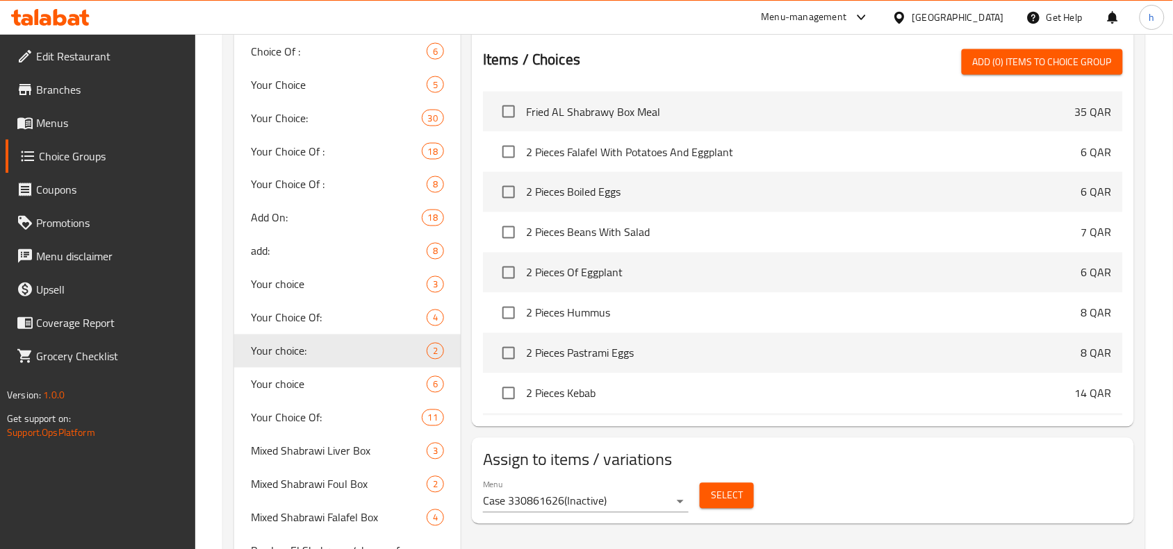
type input "Your choice:"
type input "اختيارك:"
type input "1"
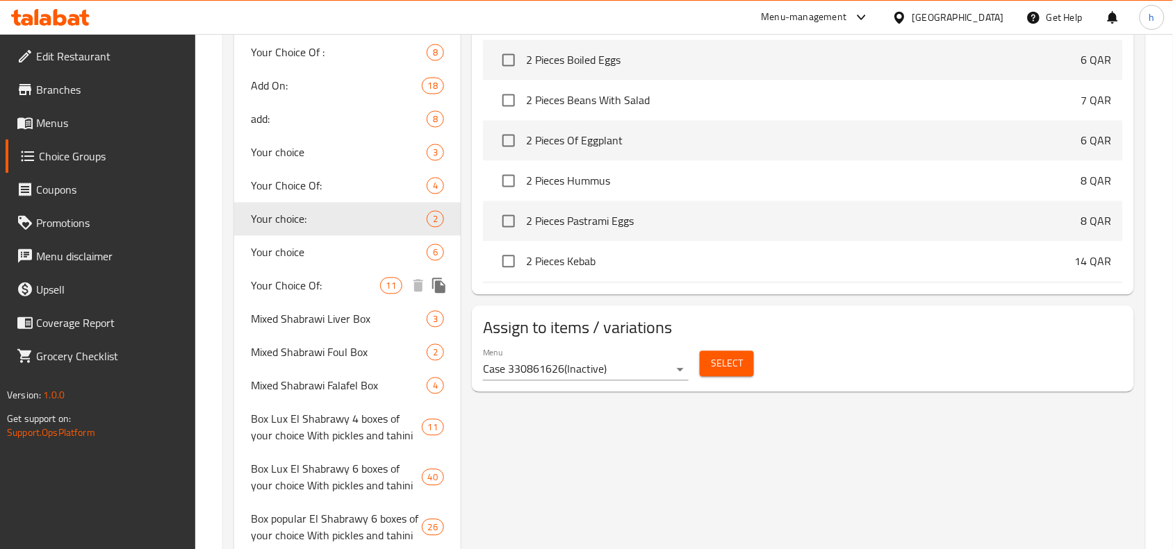
scroll to position [782, 0]
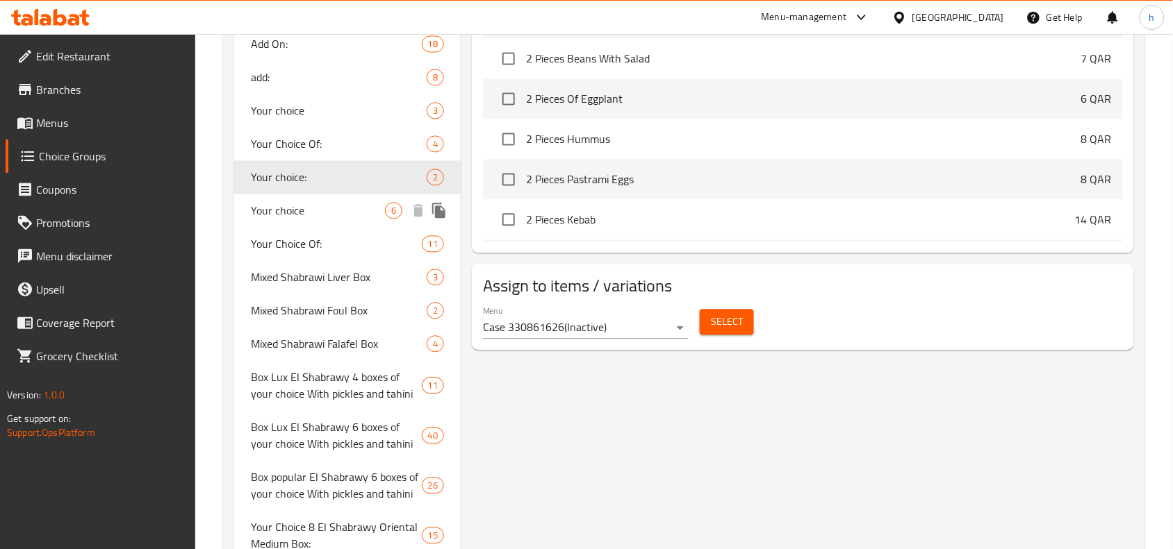
click at [273, 206] on span "Your choice" at bounding box center [318, 211] width 134 height 17
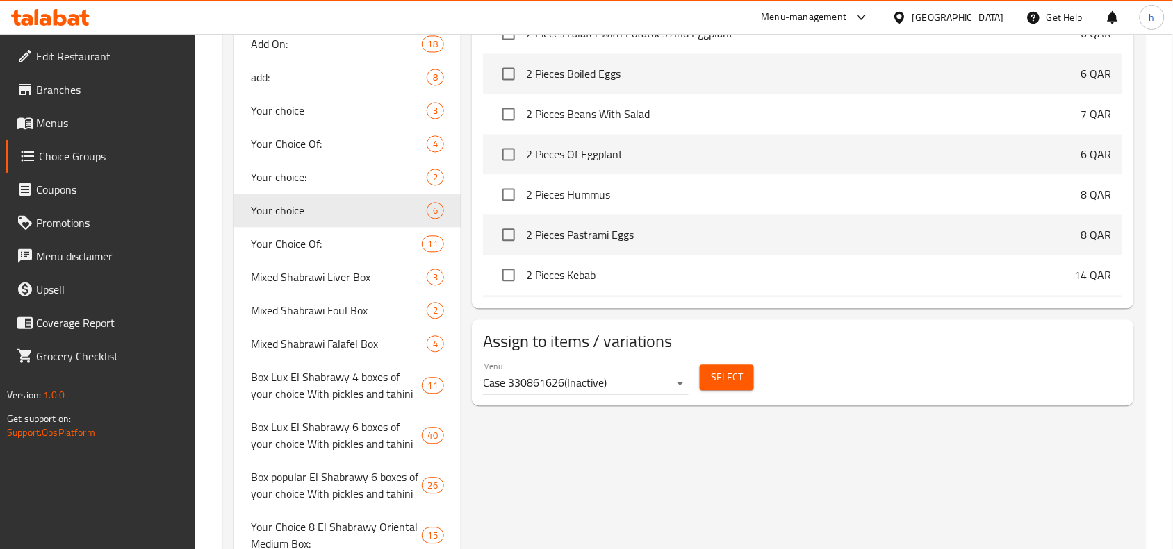
type input "Your choice"
type input "اختيارك"
type input "0"
type input "6"
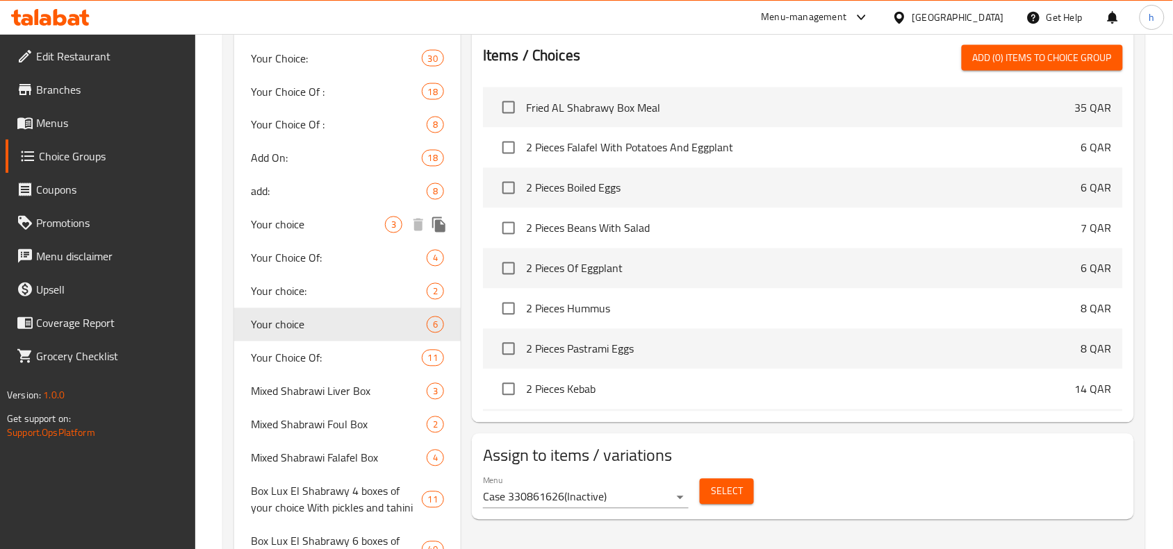
scroll to position [695, 0]
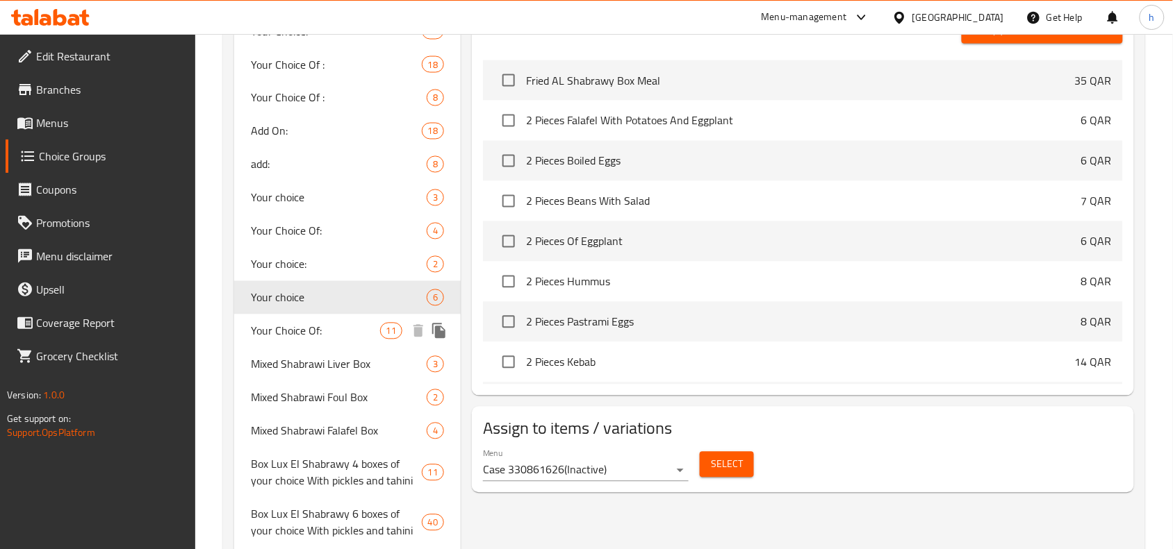
click at [286, 324] on span "Your Choice Of:" at bounding box center [315, 331] width 129 height 17
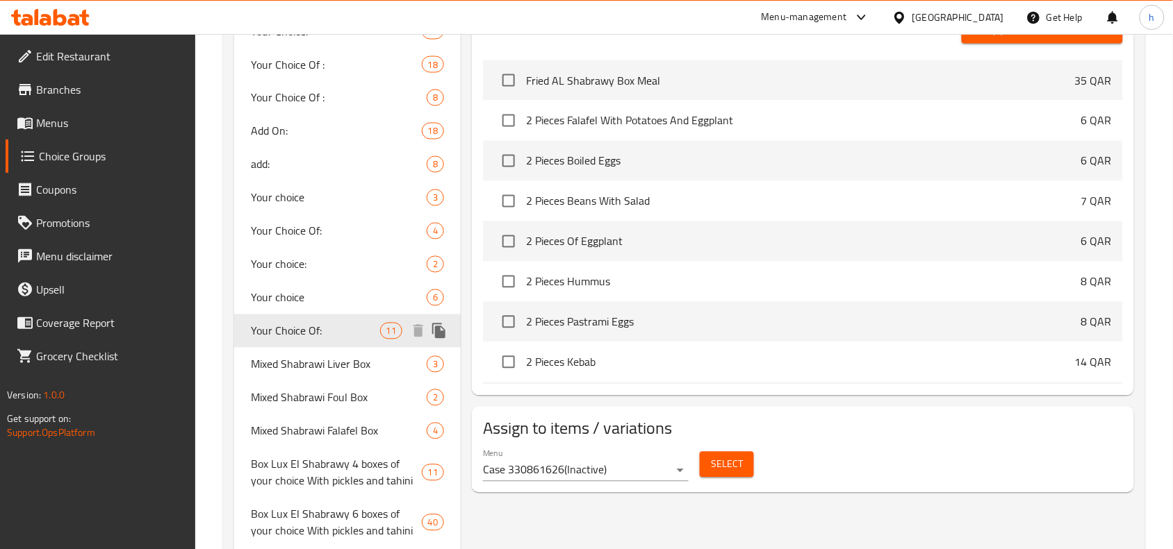
type input "Your Choice Of:"
type input "إختيارك من:"
type input "5"
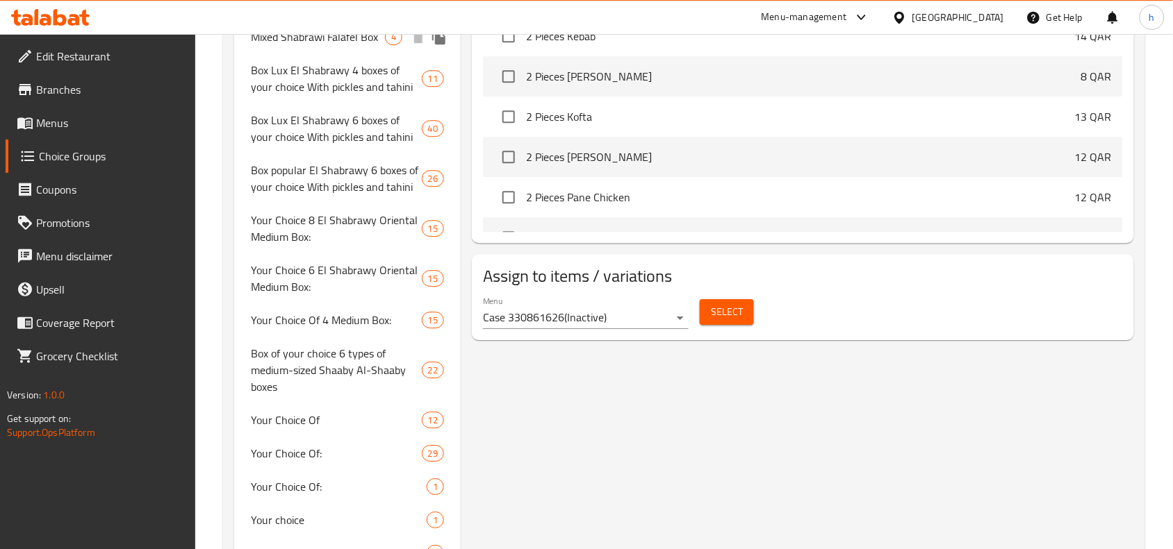
scroll to position [1129, 0]
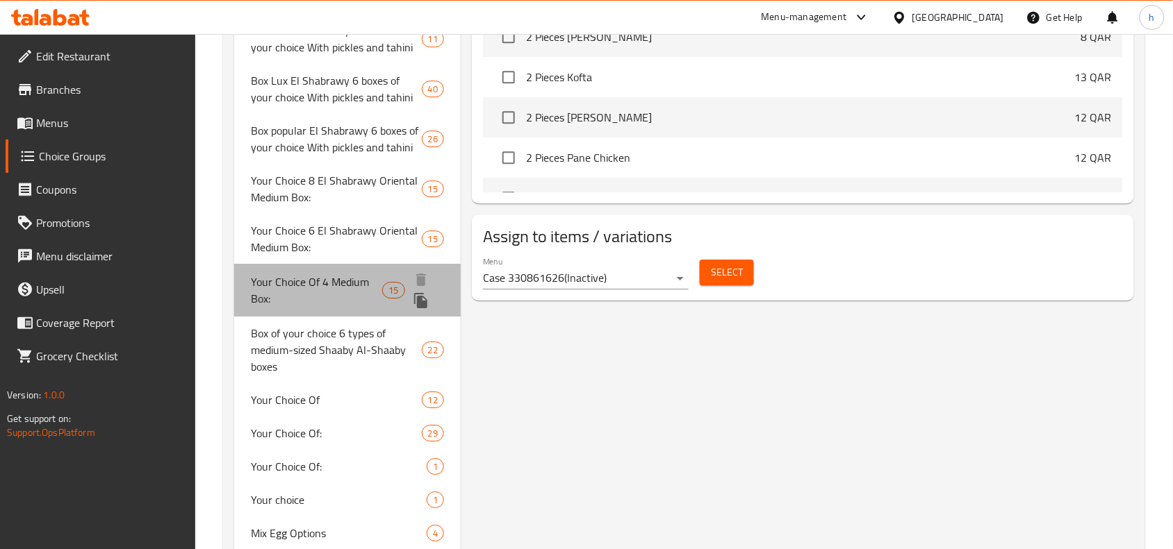
click at [324, 289] on span "Your Choice Of 4 Medium Box:" at bounding box center [316, 290] width 131 height 33
type input "Your Choice Of 4 Medium Box:"
type input "اختيارك من 4 علب وسط :"
type input "4"
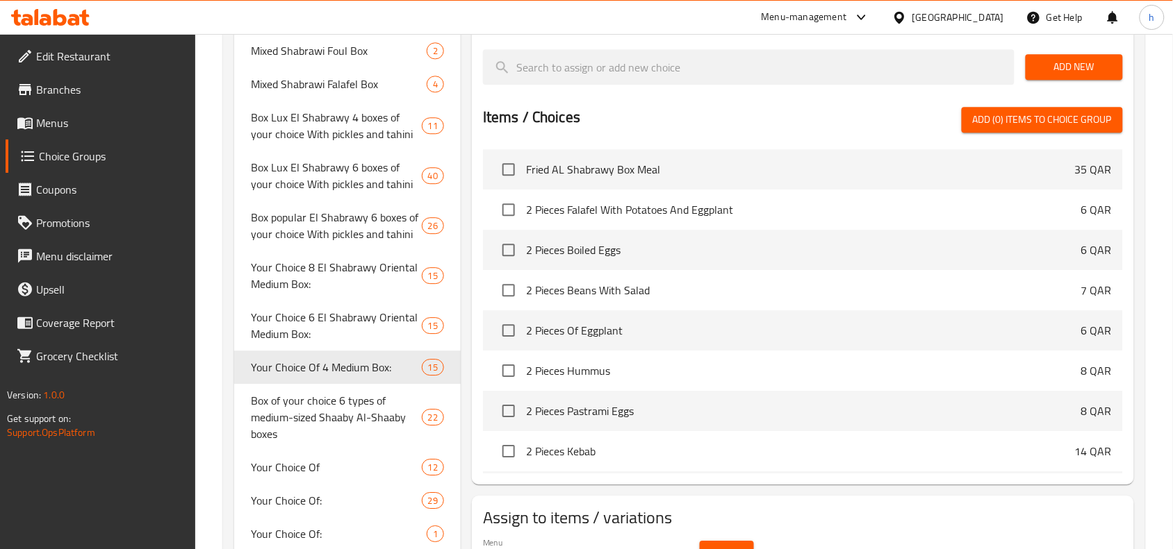
scroll to position [87, 0]
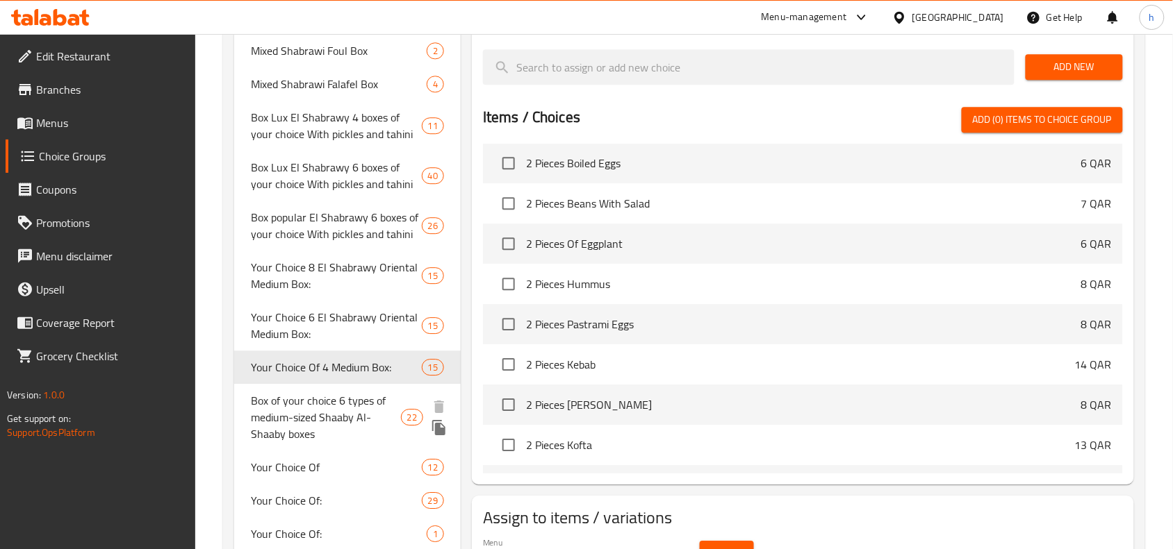
click at [348, 415] on span "Box of your choice 6 types of medium-sized Shaaby Al-Shaaby boxes" at bounding box center [325, 417] width 149 height 50
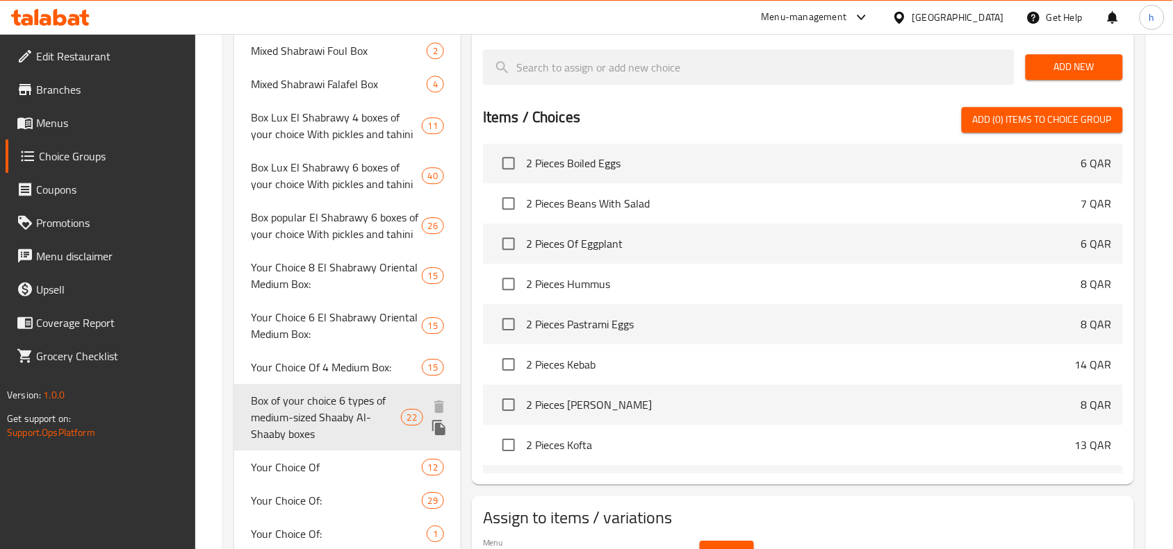
type input "Box of your choice 6 types of medium-sized Shaaby Al-Shaaby boxes"
type input "بوكس من اختيارك 6 اصناف علب الشعبي الشبراوي حجم وسط"
type input "6"
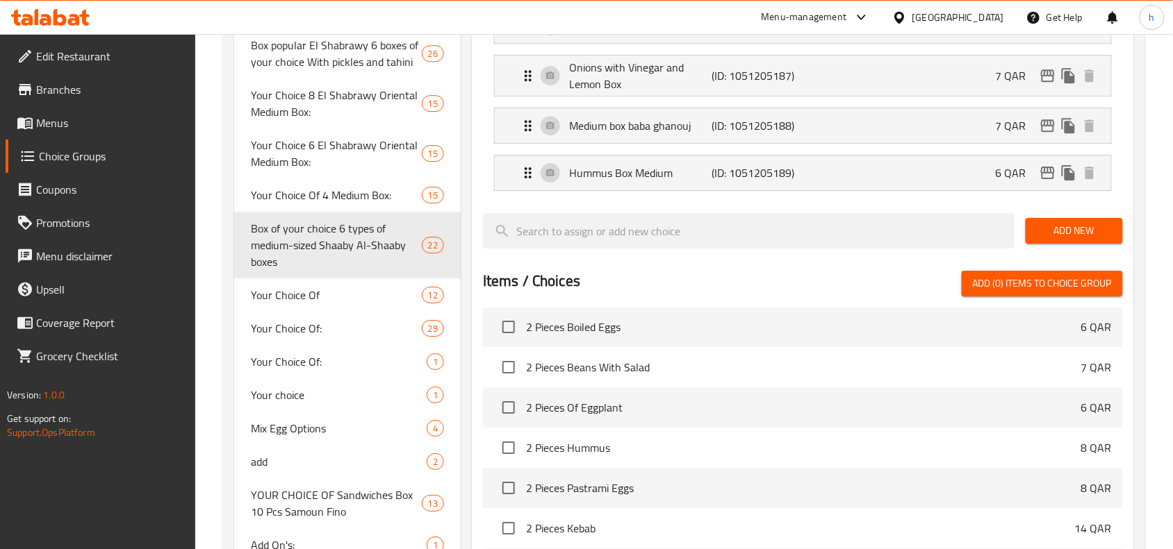
scroll to position [1216, 0]
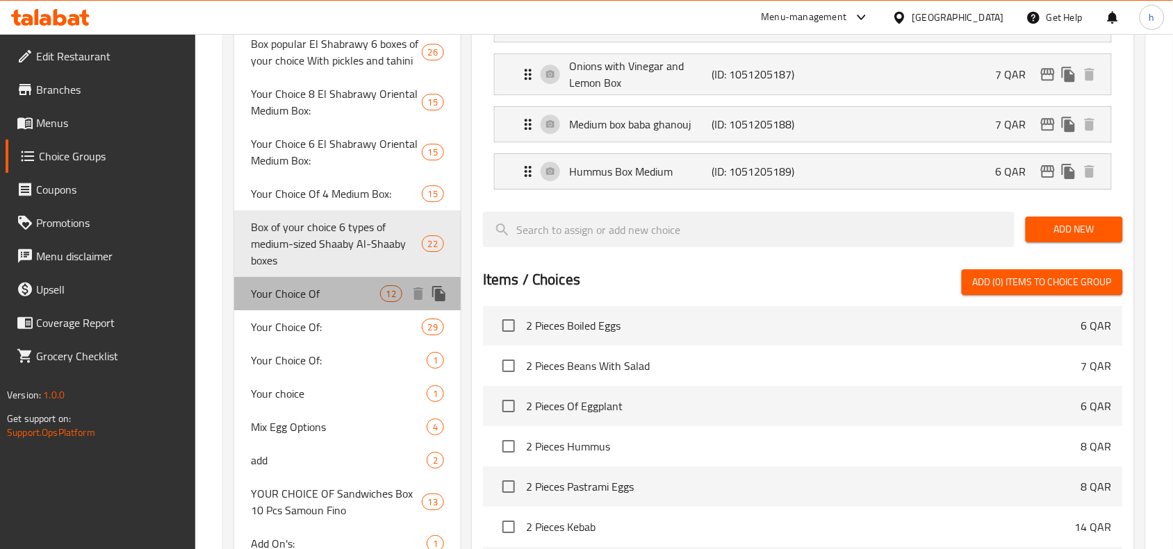
click at [311, 300] on span "Your Choice Of" at bounding box center [315, 294] width 129 height 17
type input "Your Choice Of"
type input "إختيارك من"
type input "4"
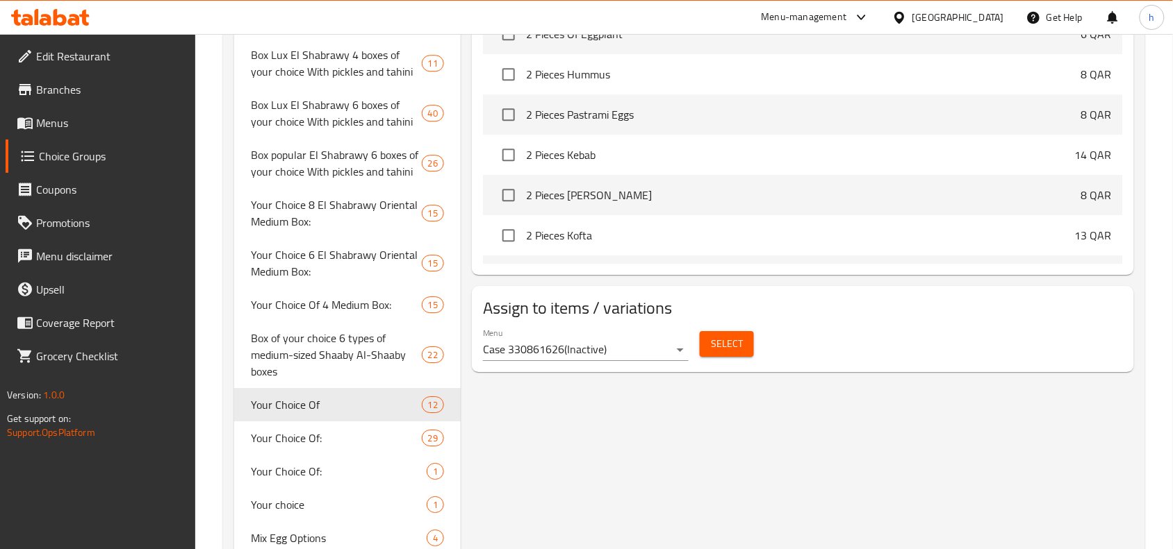
scroll to position [1176, 0]
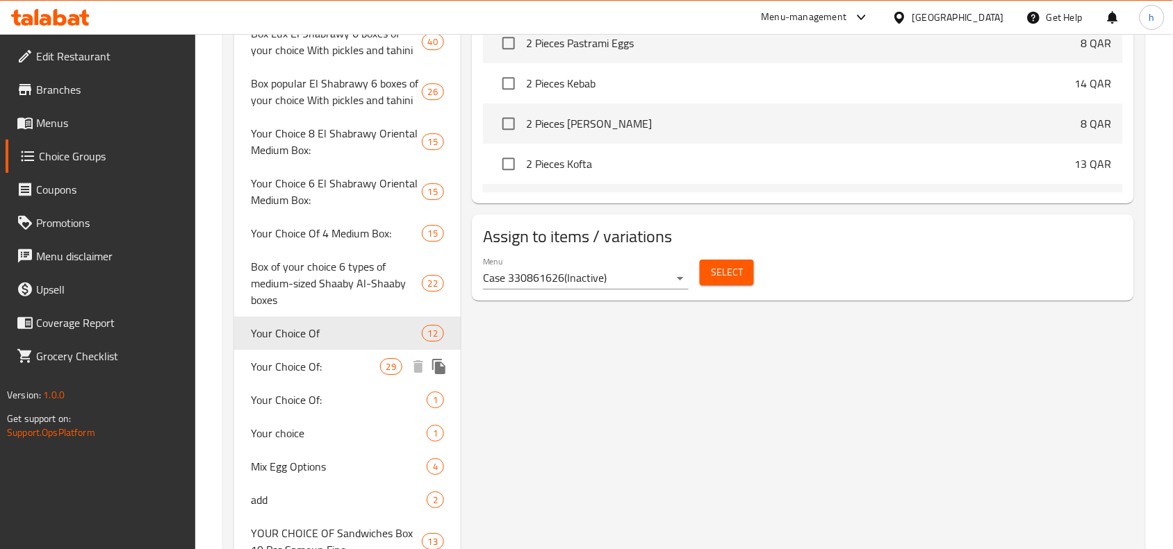
click at [331, 358] on span "Your Choice Of:" at bounding box center [315, 366] width 129 height 17
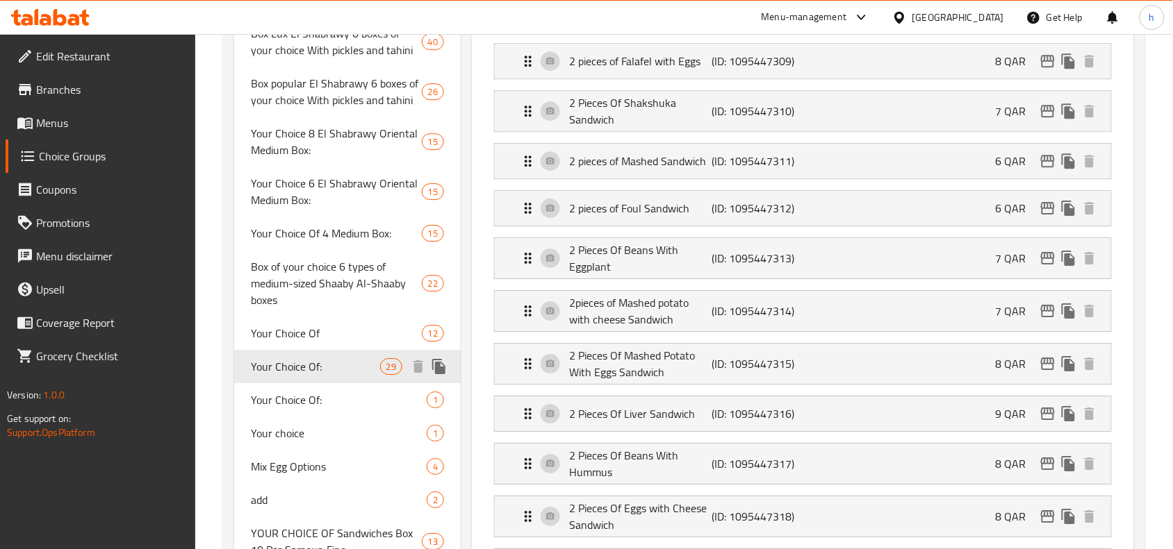
type input "Your Choice Of:"
type input "إختيارك من:"
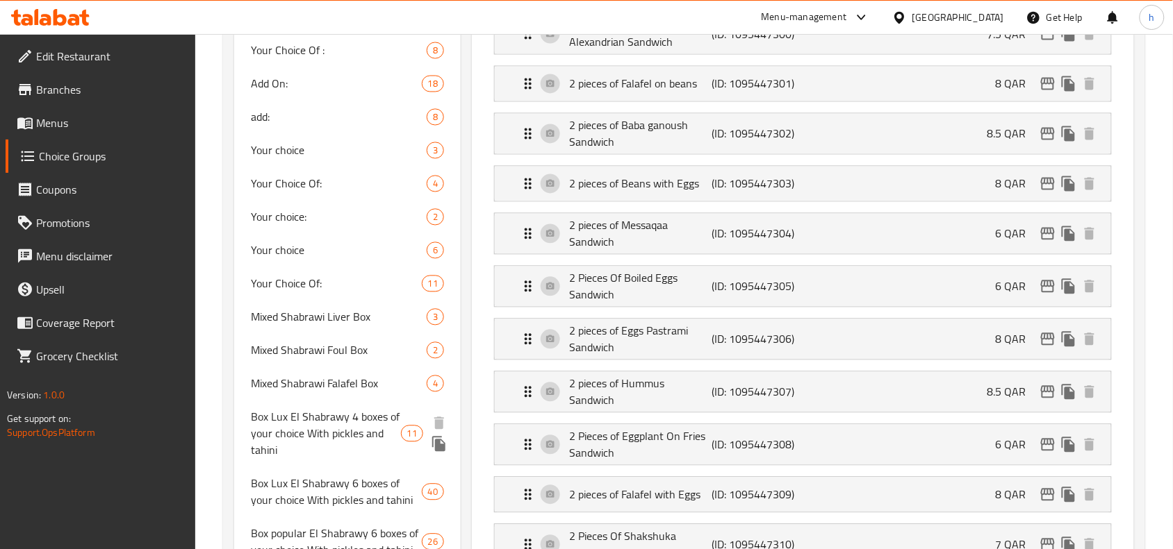
scroll to position [655, 0]
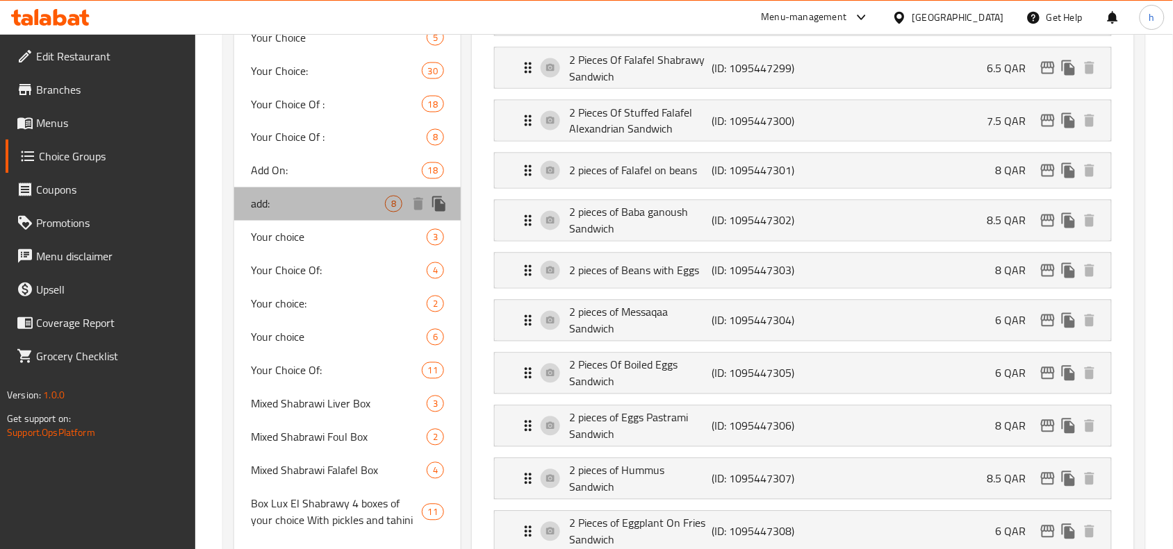
click at [283, 210] on span "add:" at bounding box center [318, 204] width 134 height 17
type input "add:"
type input "اضافة:"
type input "0"
type input "6"
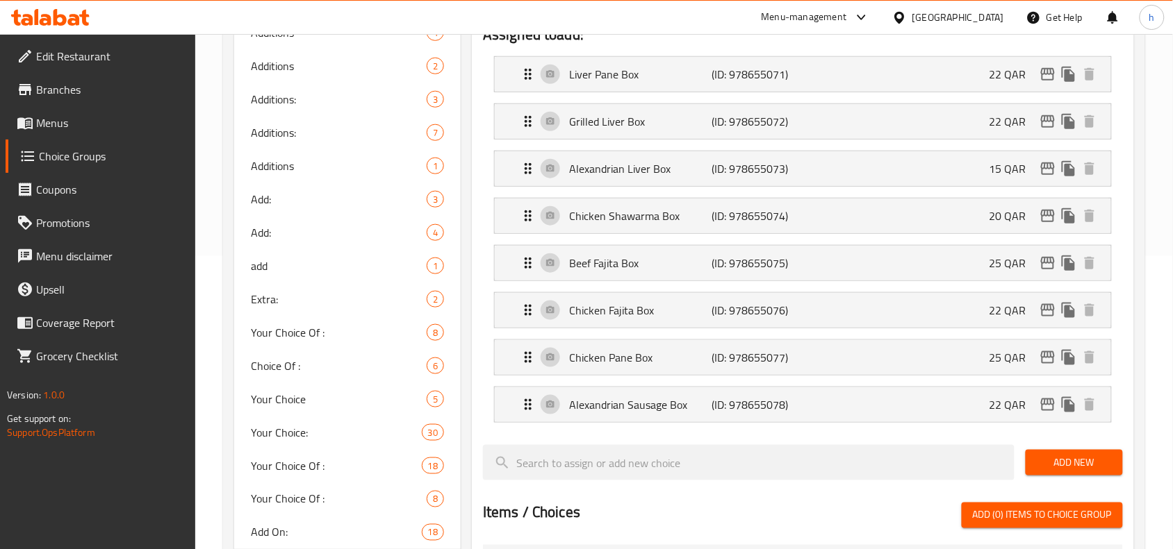
scroll to position [308, 0]
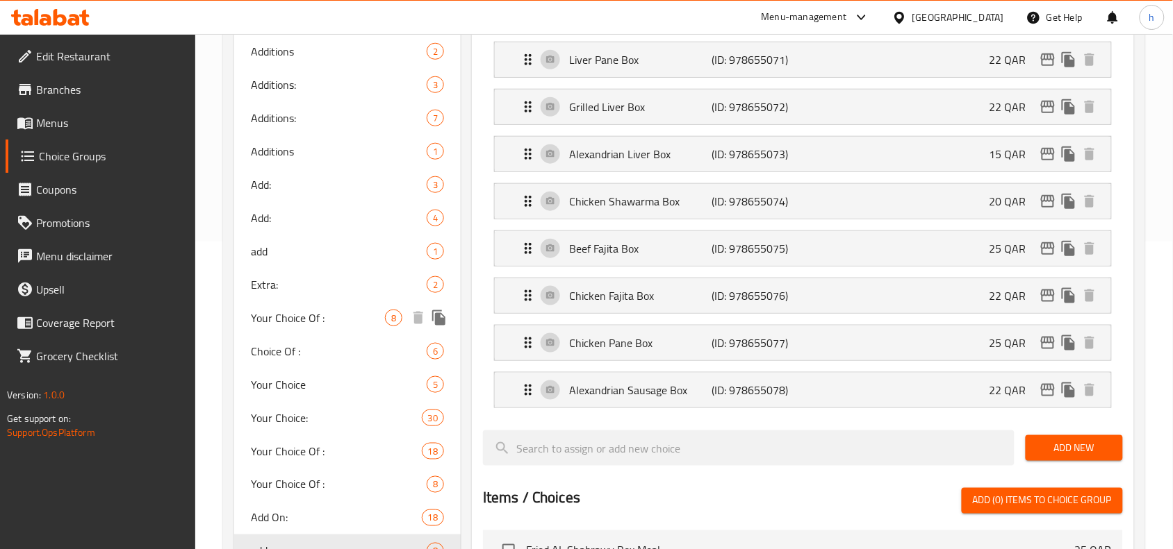
click at [292, 314] on span "Your Choice Of :" at bounding box center [318, 318] width 134 height 17
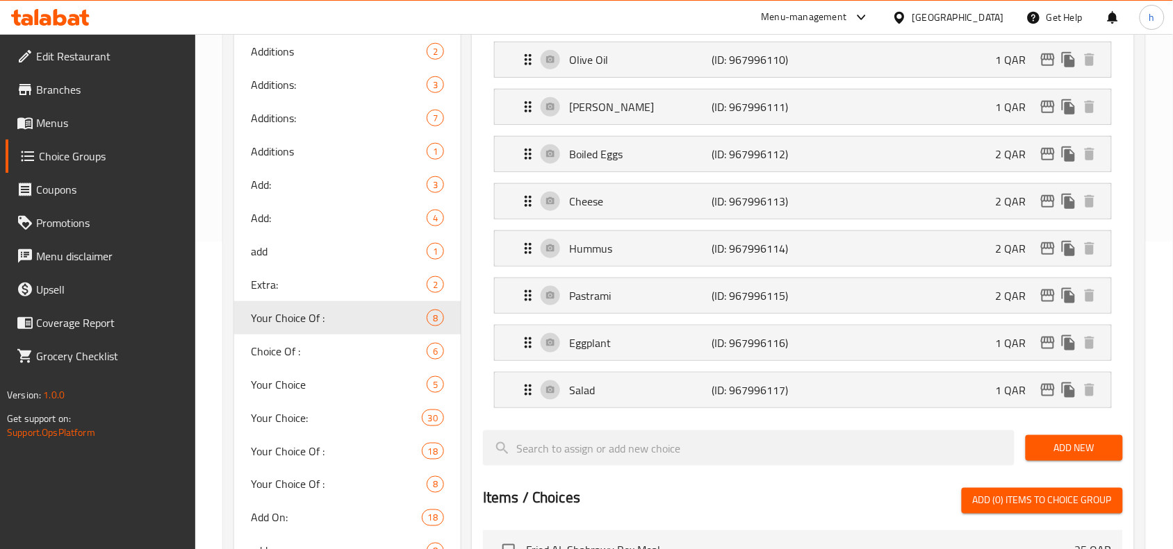
type input "Your Choice Of :"
type input "اختيارك من :"
type input "8"
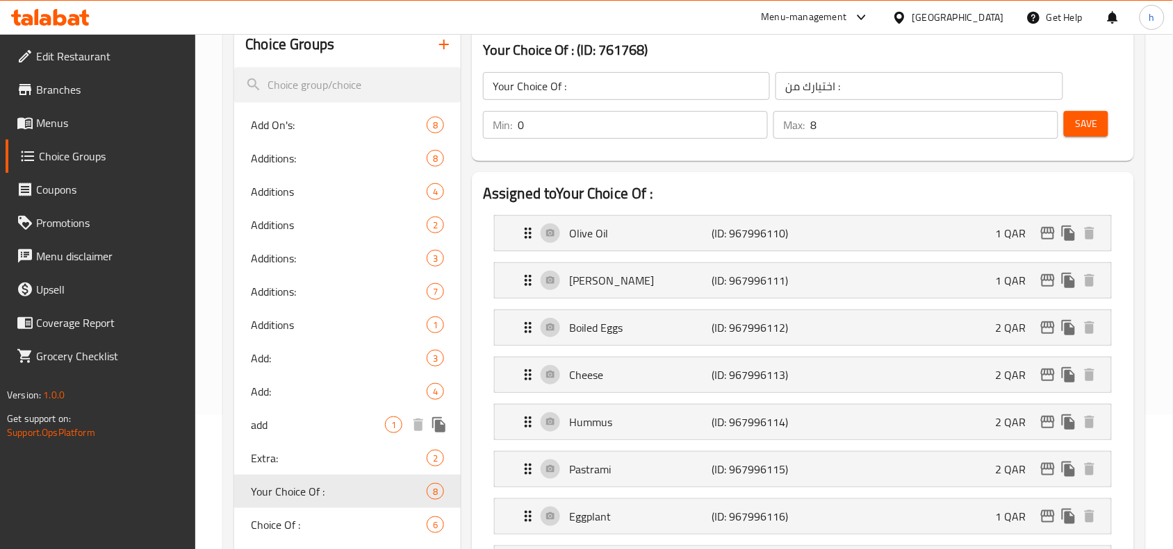
scroll to position [47, 0]
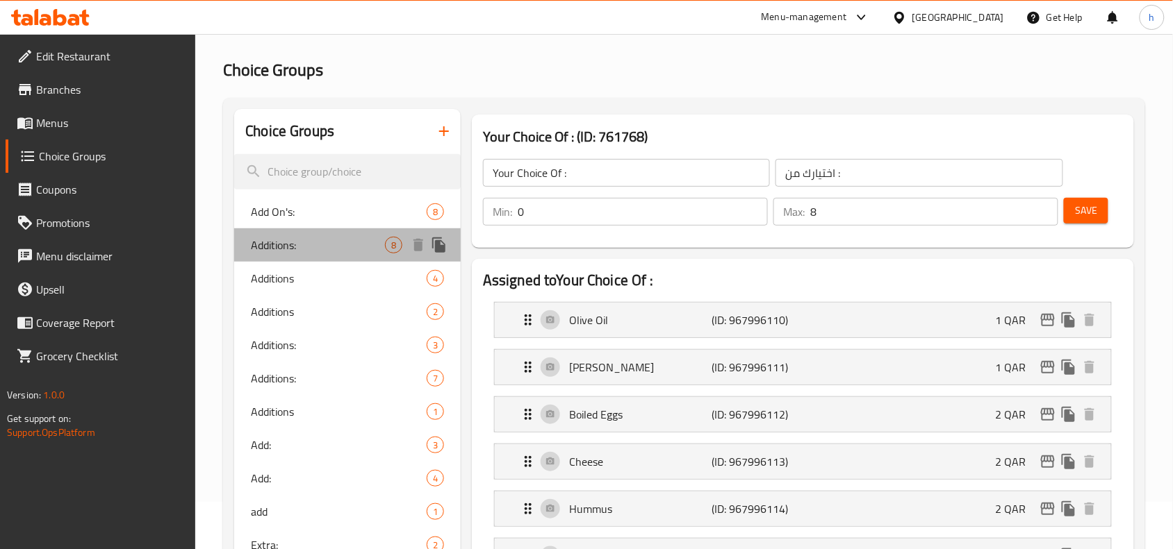
click at [280, 238] on span "Additions:" at bounding box center [318, 245] width 134 height 17
type input "Additions:"
type input "اضافات:"
type input "1"
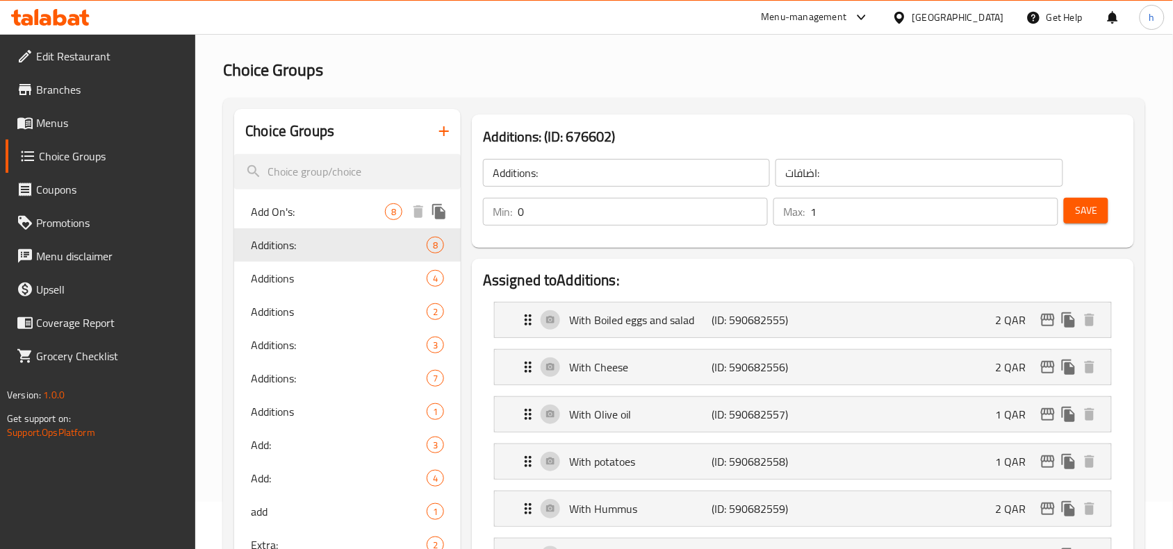
click at [297, 220] on div "Add On's: 8" at bounding box center [347, 211] width 226 height 33
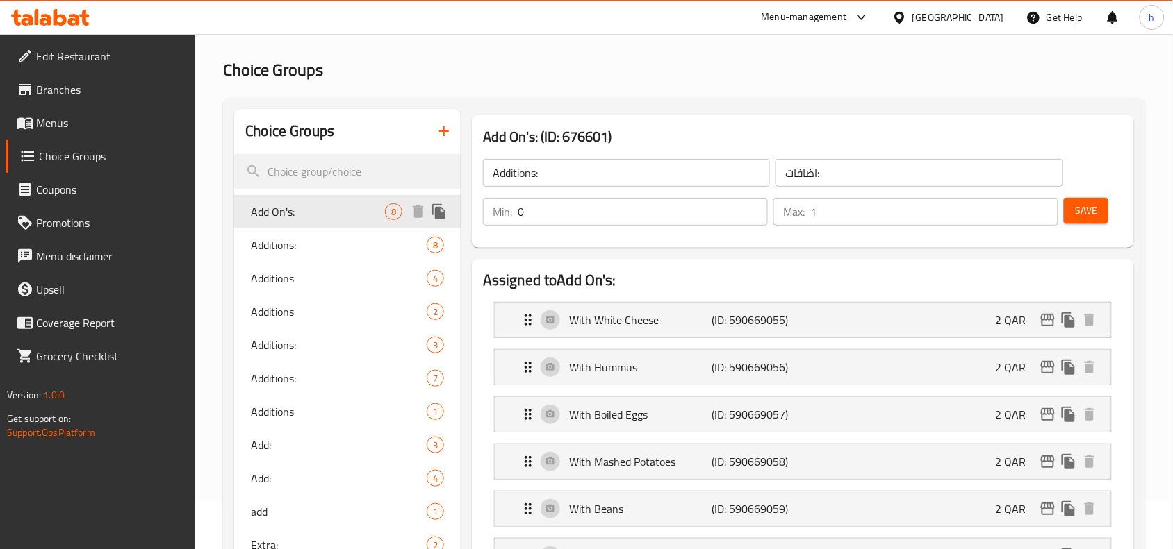
type input "Add On's:"
type input "الإضافات:"
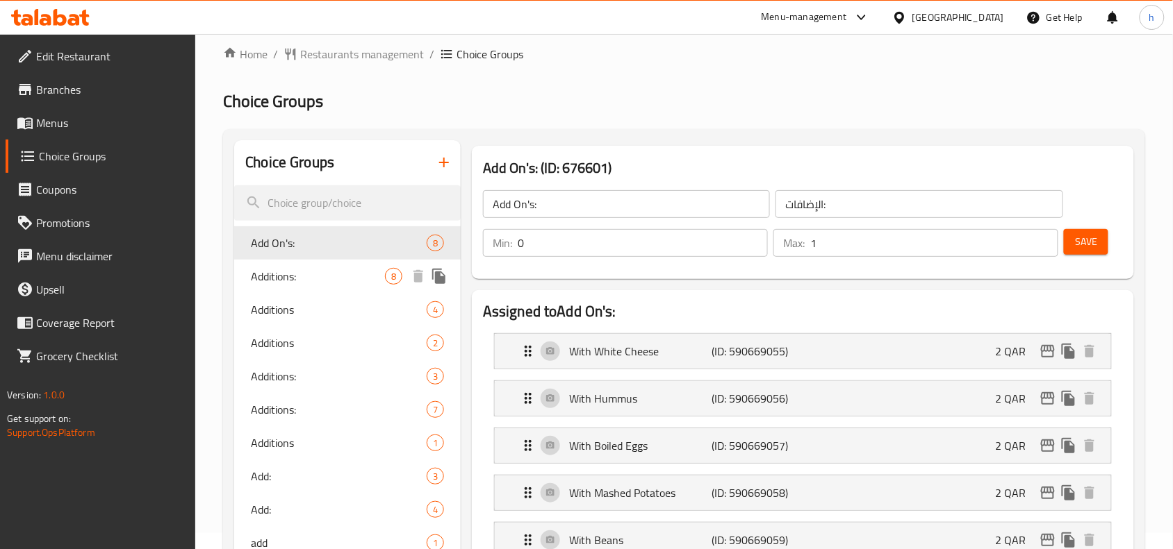
scroll to position [0, 0]
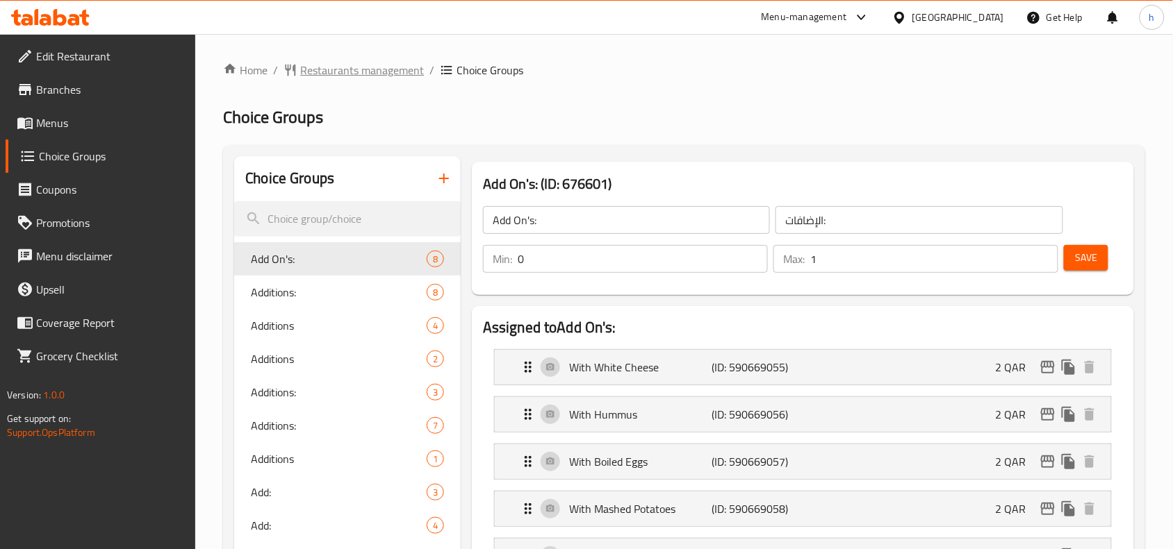
click at [324, 70] on span "Restaurants management" at bounding box center [362, 70] width 124 height 17
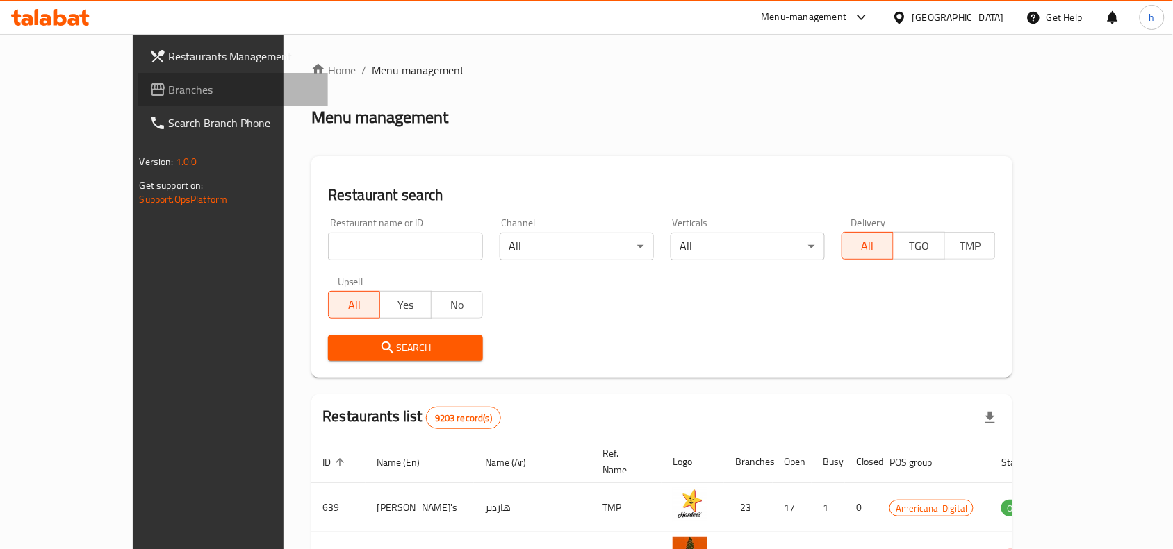
click at [169, 83] on span "Branches" at bounding box center [243, 89] width 149 height 17
click at [346, 247] on input "search" at bounding box center [405, 247] width 154 height 28
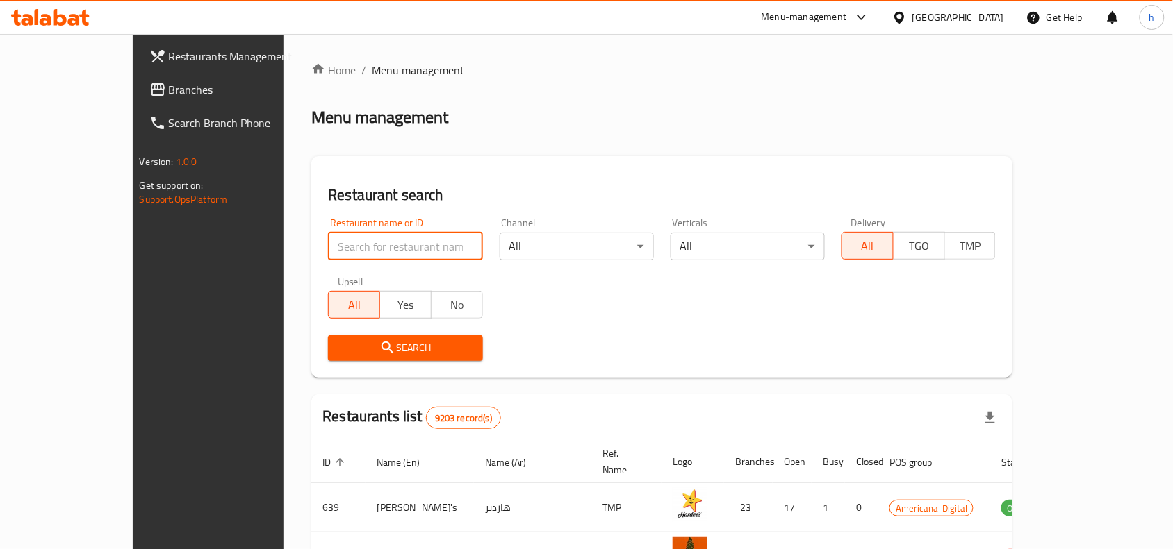
click at [346, 247] on input "search" at bounding box center [405, 247] width 154 height 28
paste input "15120"
type input "15120"
